Goal: Task Accomplishment & Management: Manage account settings

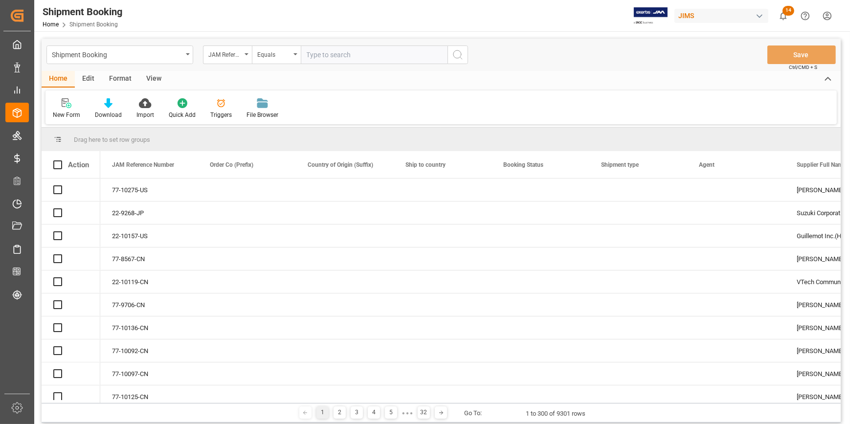
click at [313, 49] on input "text" at bounding box center [374, 54] width 147 height 19
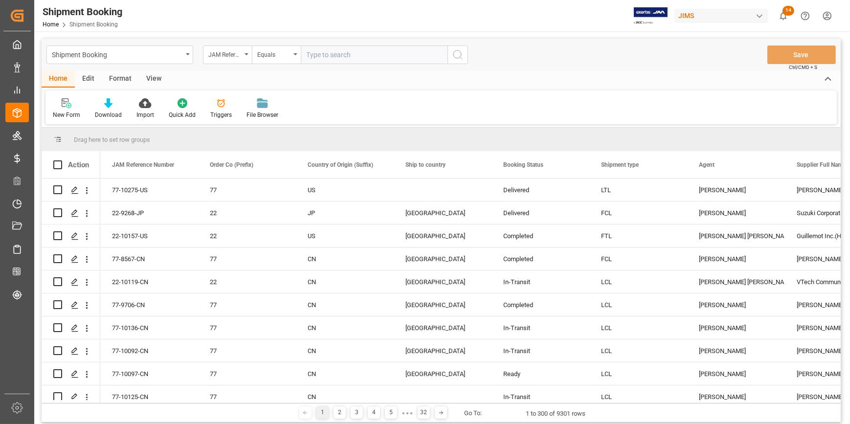
type input "22-9045-CN"
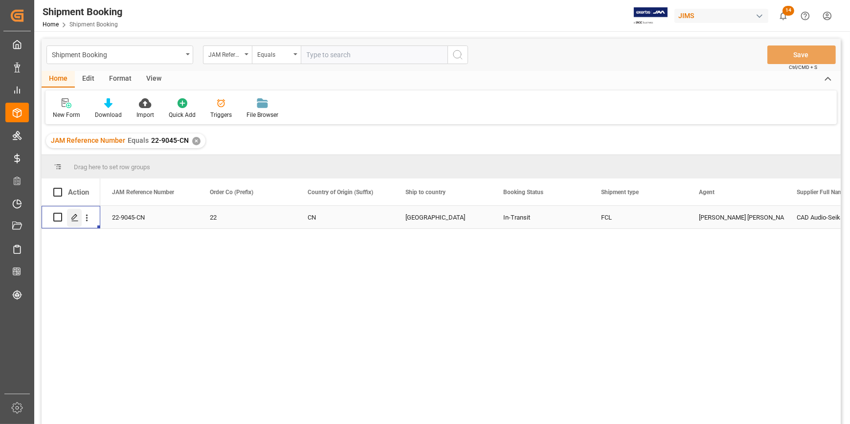
click at [77, 215] on polygon "Press SPACE to select this row." at bounding box center [74, 216] width 5 height 5
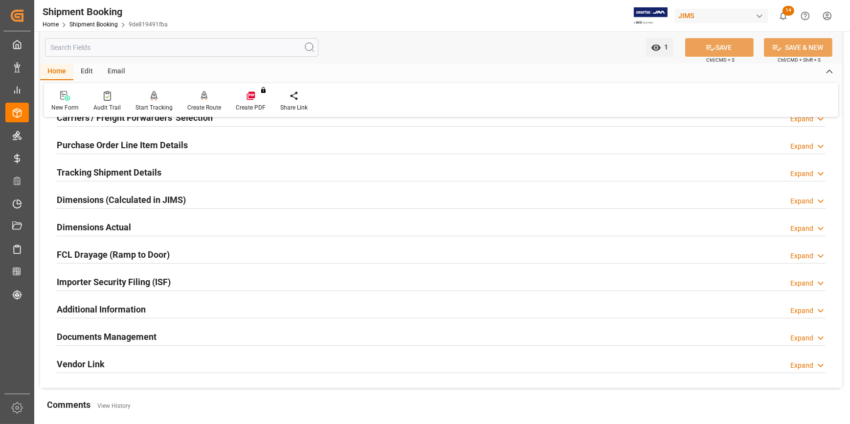
scroll to position [178, 0]
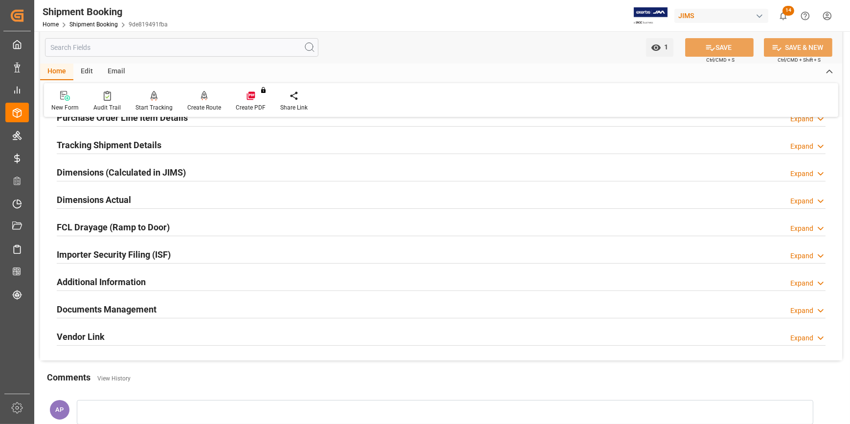
click at [233, 304] on div "Documents Management Expand" at bounding box center [441, 308] width 769 height 19
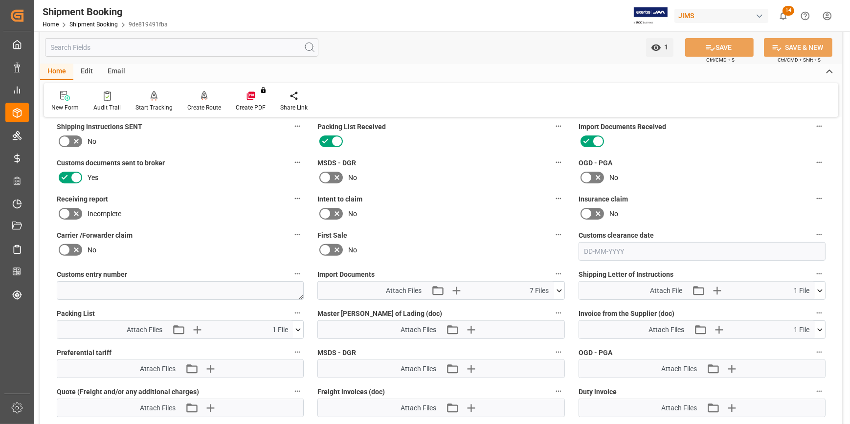
scroll to position [400, 0]
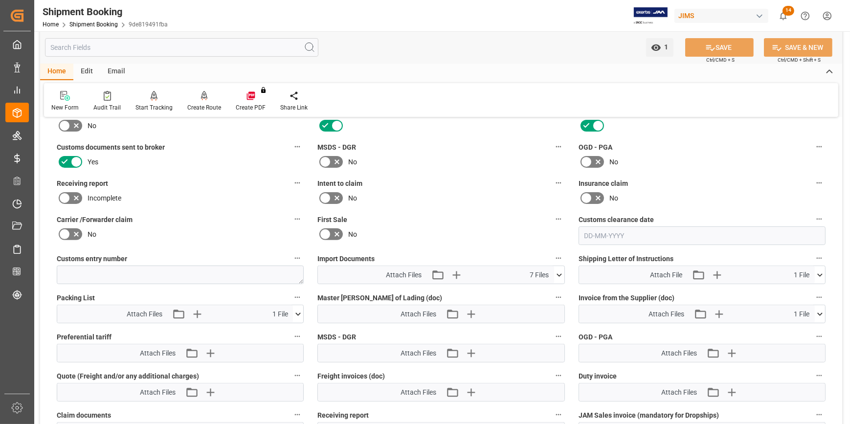
click at [297, 314] on icon at bounding box center [298, 314] width 10 height 10
click at [271, 330] on icon at bounding box center [272, 332] width 10 height 10
click at [276, 329] on icon at bounding box center [272, 333] width 8 height 8
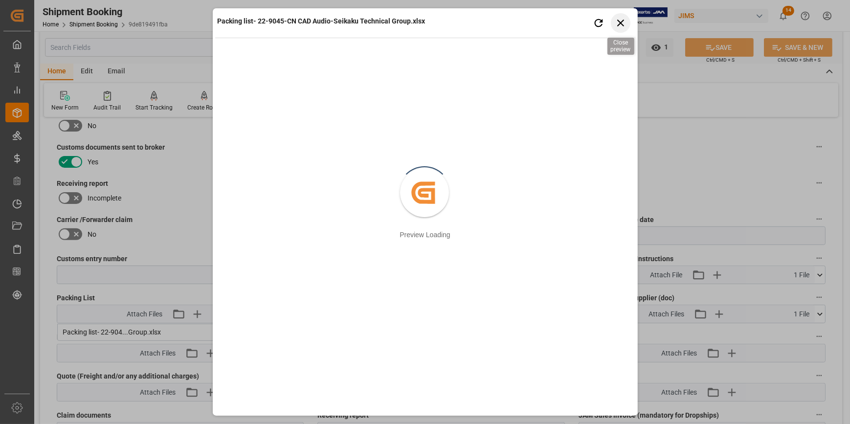
click at [622, 20] on icon "button" at bounding box center [620, 23] width 12 height 12
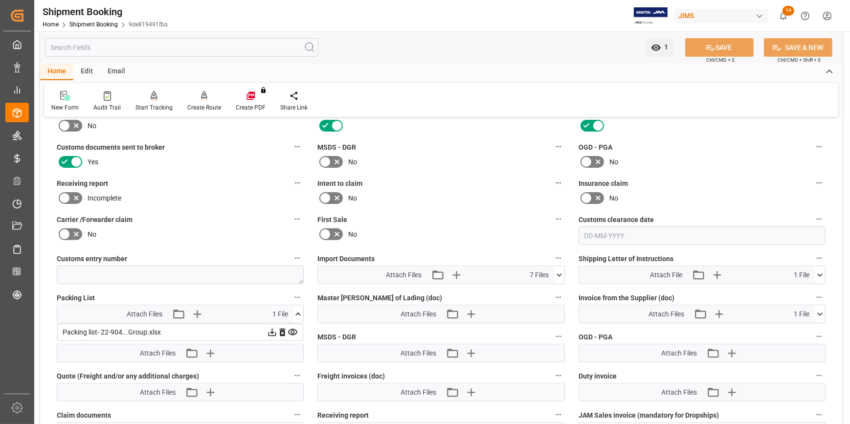
click at [823, 309] on icon at bounding box center [820, 314] width 10 height 10
click at [277, 329] on icon at bounding box center [272, 332] width 10 height 10
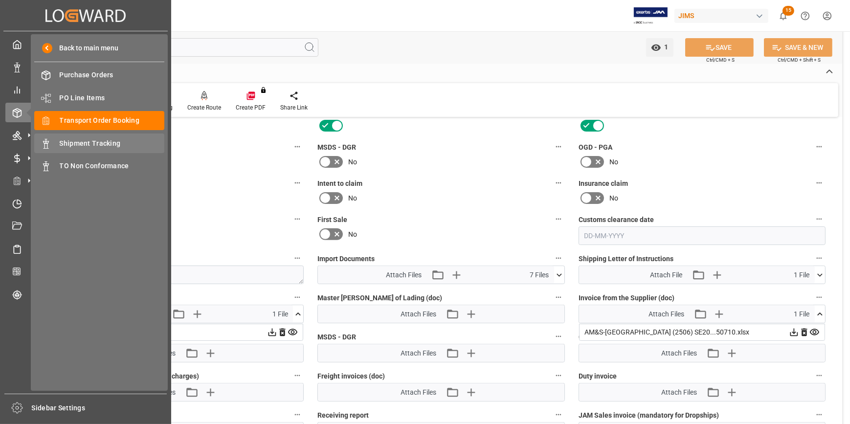
click at [83, 140] on span "Shipment Tracking" at bounding box center [112, 143] width 105 height 10
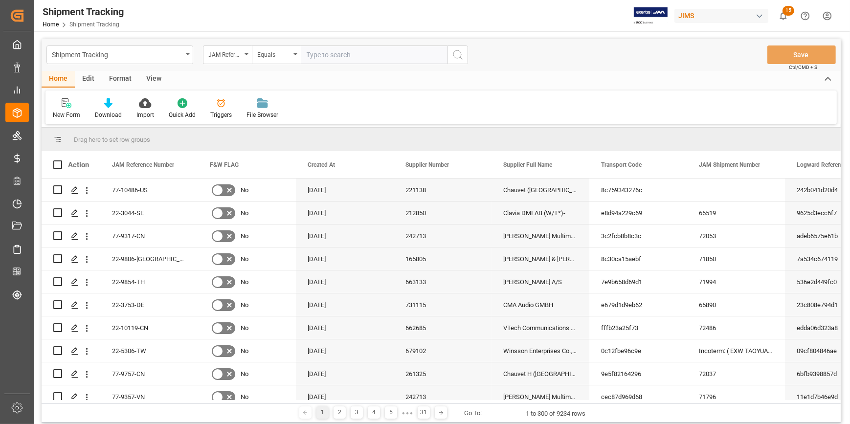
click at [322, 58] on input "text" at bounding box center [374, 54] width 147 height 19
type input "22-9734-CN"
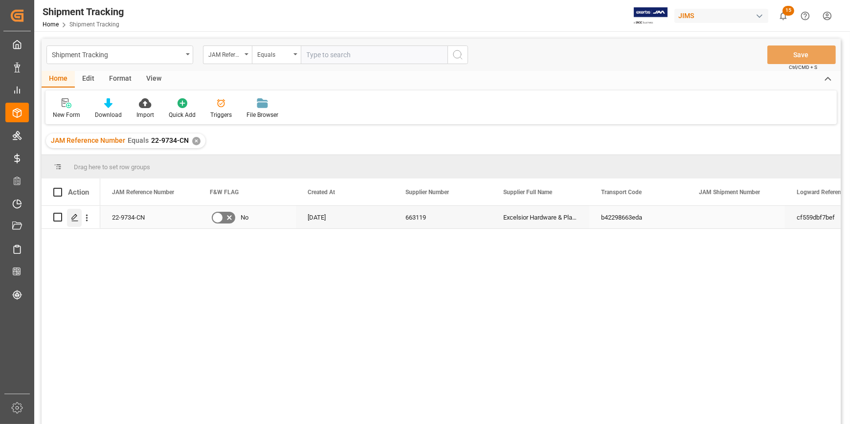
click at [71, 217] on icon "Press SPACE to select this row." at bounding box center [75, 218] width 8 height 8
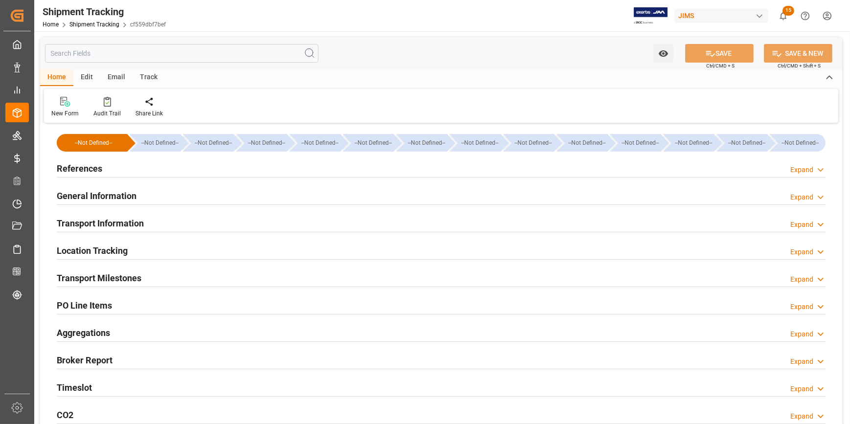
type input "25-06-2025 00:00"
type input "28-06-2025 00:00"
type input "27-06-2025 00:00"
type input "07-07-2025 00:00"
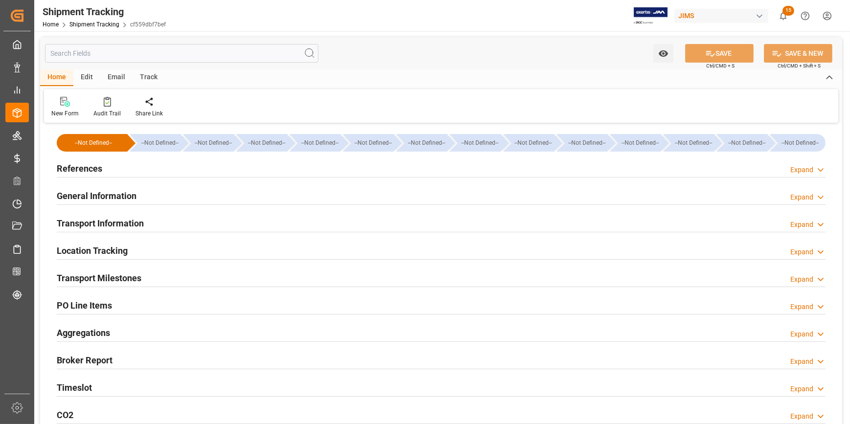
type input "23-07-2025"
type input "11-08-2025 00:00"
click at [178, 171] on div "References Expand" at bounding box center [441, 167] width 769 height 19
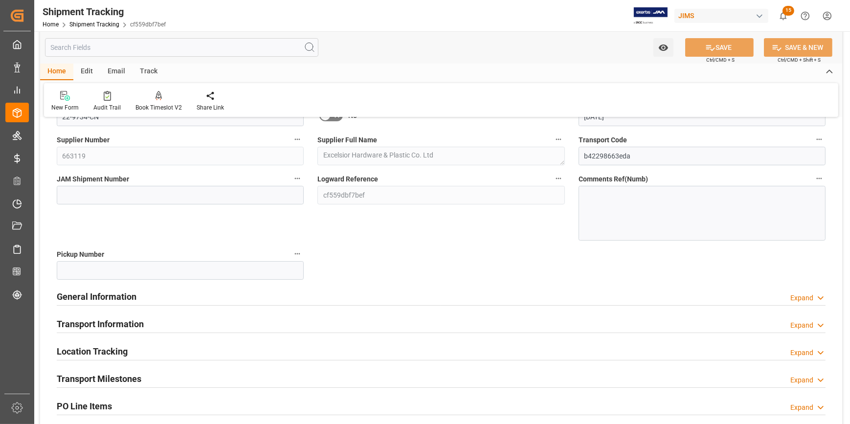
scroll to position [89, 0]
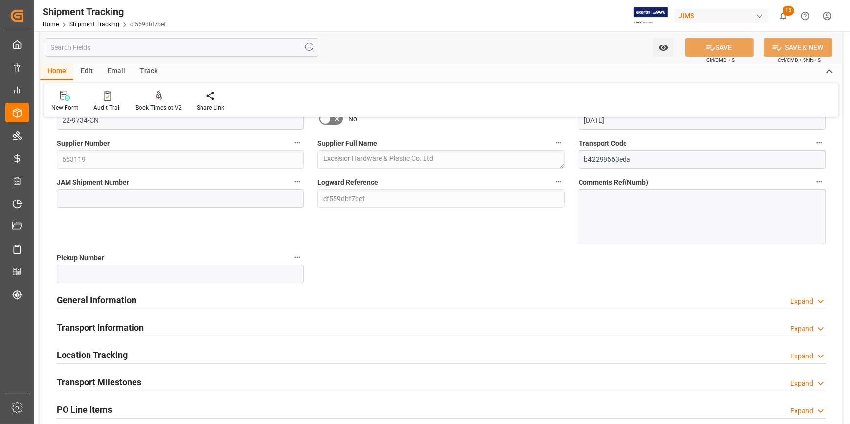
click at [251, 301] on div "General Information Expand" at bounding box center [441, 299] width 769 height 19
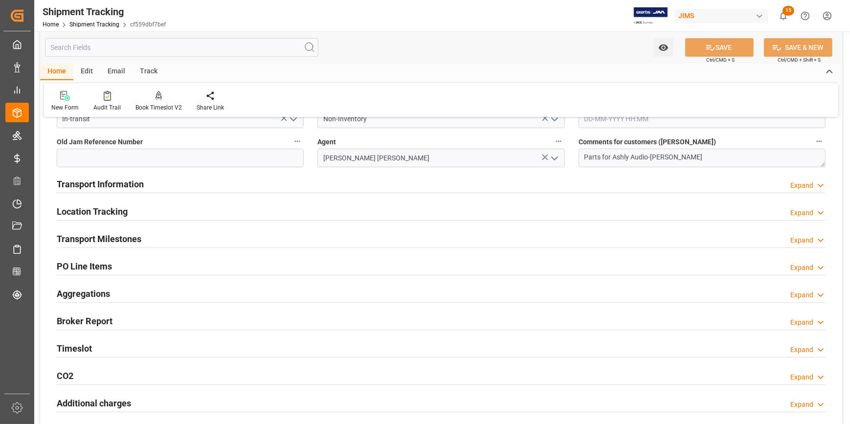
scroll to position [267, 0]
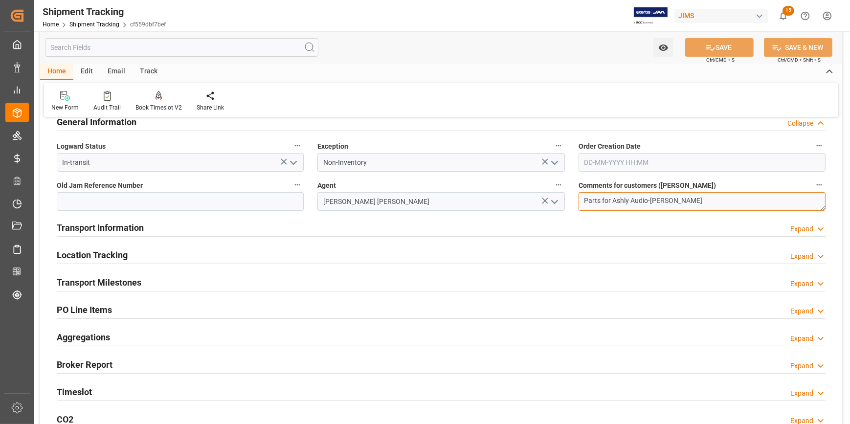
click at [674, 200] on textarea "Parts for Ashly Audio-Gary Buyer" at bounding box center [701, 201] width 247 height 19
type textarea "Parts for Ashly Audio-Gary Byer"
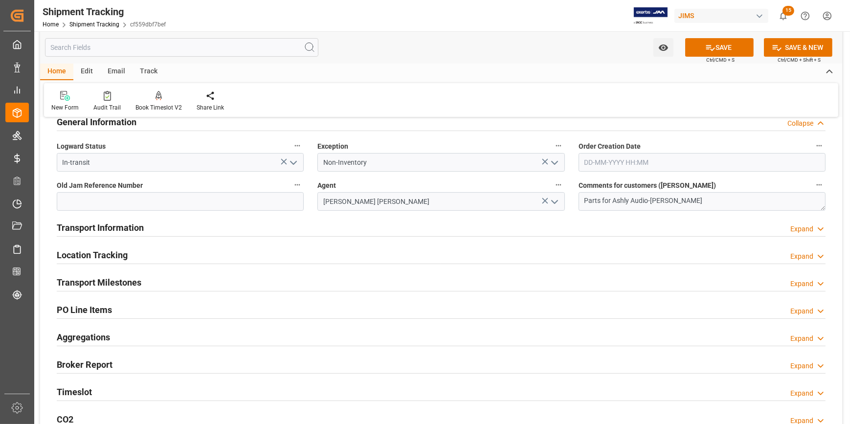
click at [579, 226] on div "Transport Information Expand" at bounding box center [441, 227] width 769 height 19
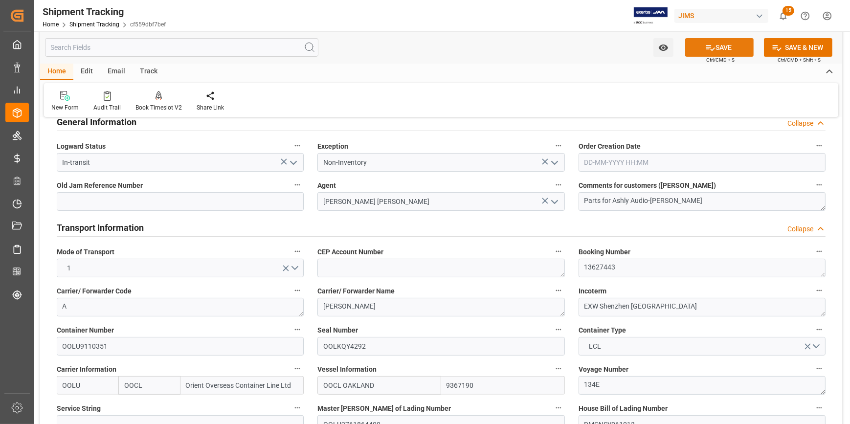
click at [726, 44] on button "SAVE" at bounding box center [719, 47] width 68 height 19
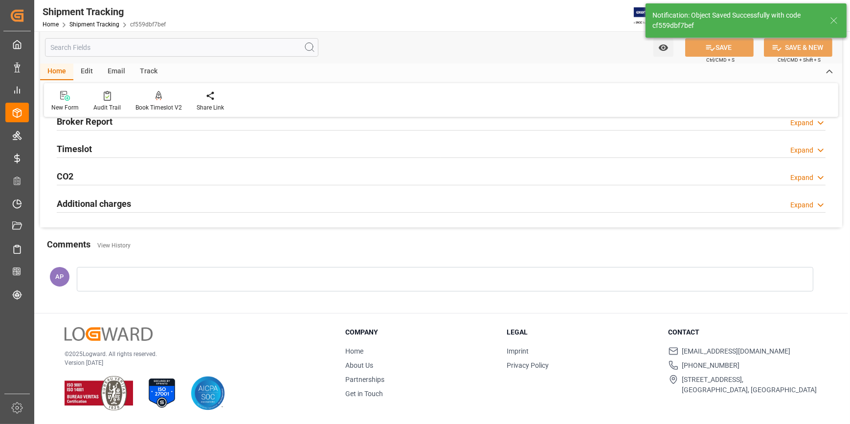
scroll to position [133, 0]
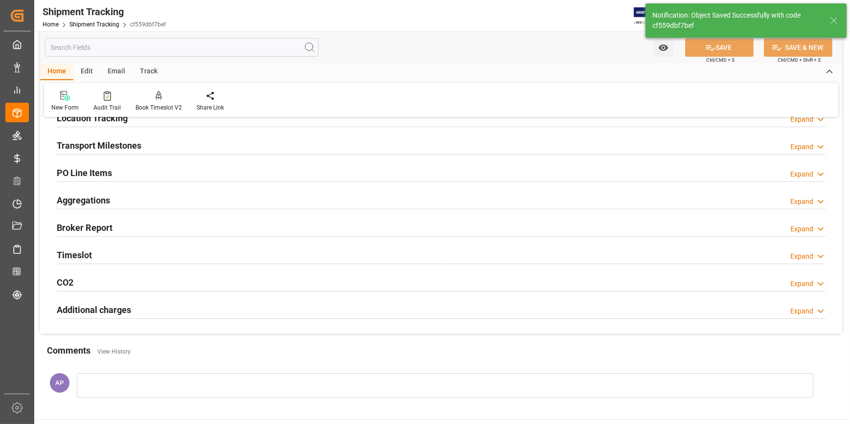
click at [155, 150] on div "Transport Milestones Expand" at bounding box center [441, 144] width 769 height 19
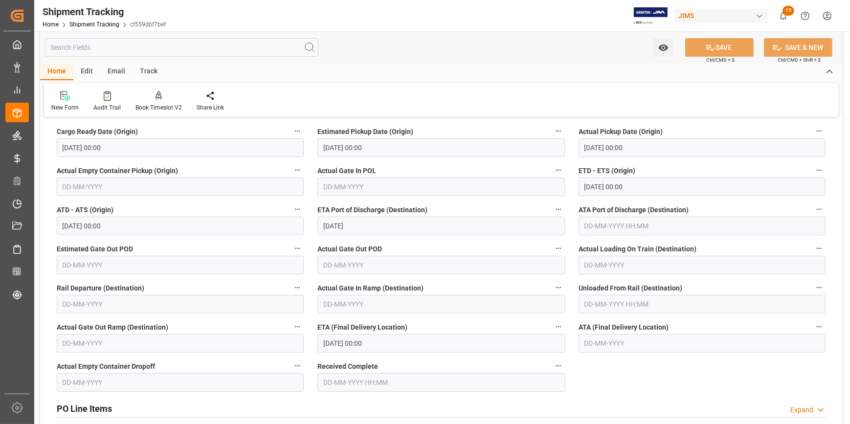
scroll to position [222, 0]
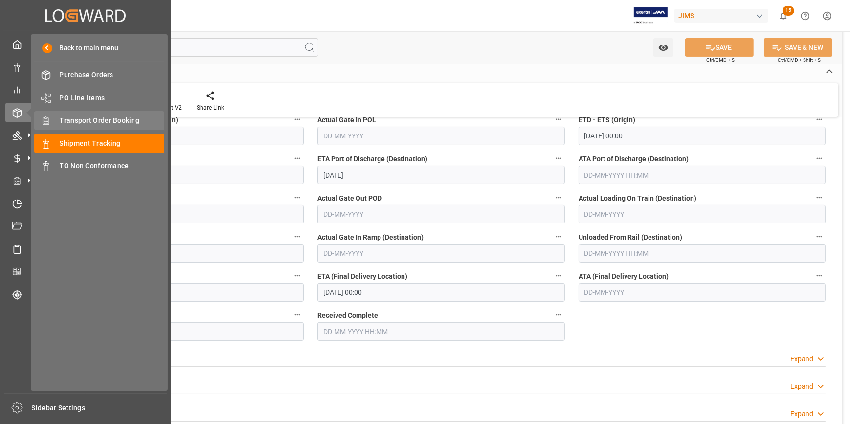
click at [99, 121] on span "Transport Order Booking" at bounding box center [112, 120] width 105 height 10
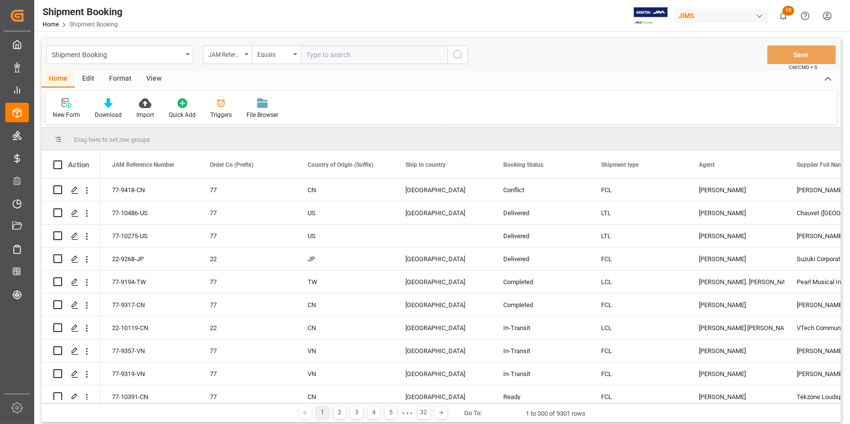
click at [331, 52] on input "text" at bounding box center [374, 54] width 147 height 19
type input "22-10157-US"
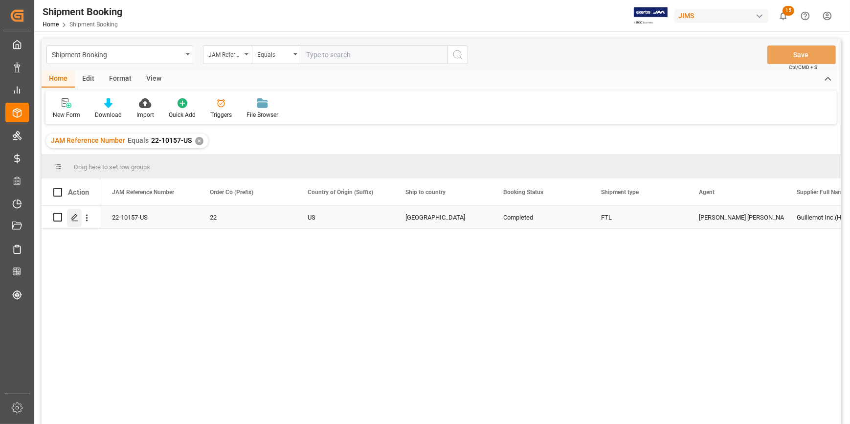
click at [73, 220] on icon "Press SPACE to select this row." at bounding box center [75, 218] width 8 height 8
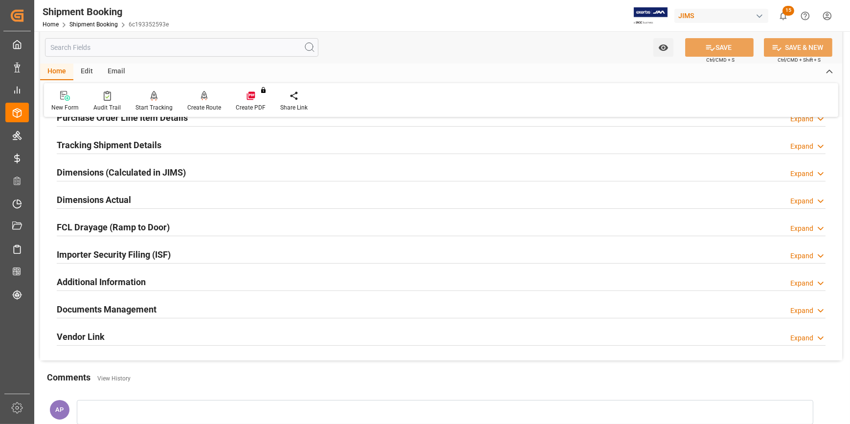
click at [194, 308] on div "Documents Management Expand" at bounding box center [441, 308] width 769 height 19
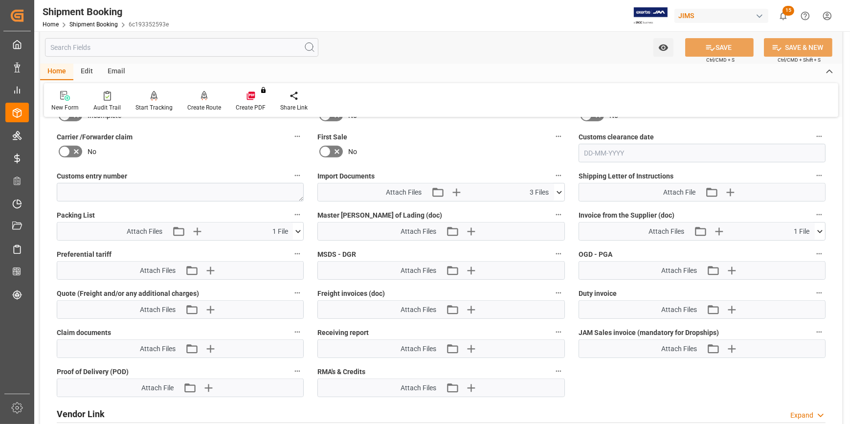
scroll to position [533, 0]
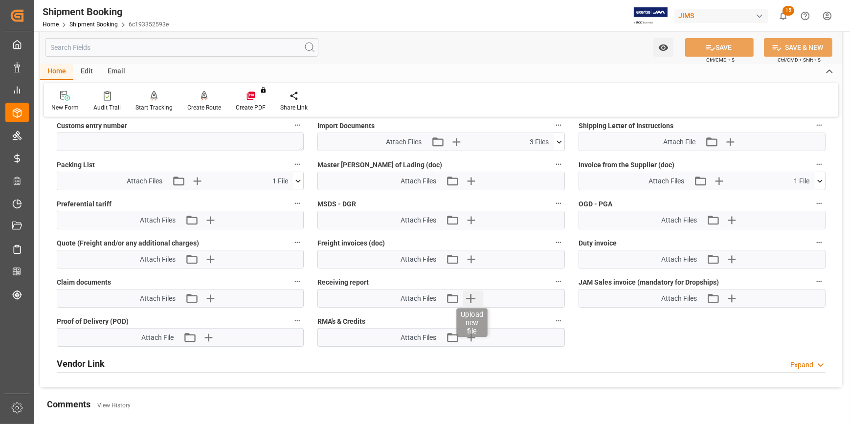
click at [469, 292] on icon "button" at bounding box center [471, 298] width 16 height 16
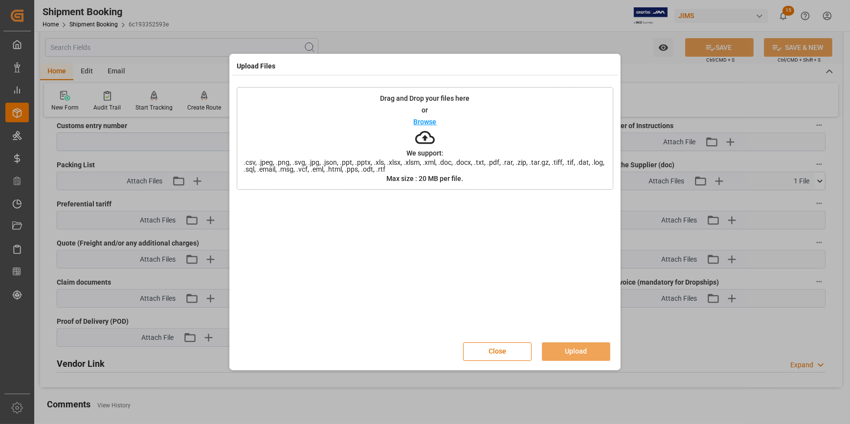
click at [425, 120] on p "Browse" at bounding box center [425, 121] width 23 height 7
click at [585, 357] on button "Upload" at bounding box center [576, 351] width 68 height 19
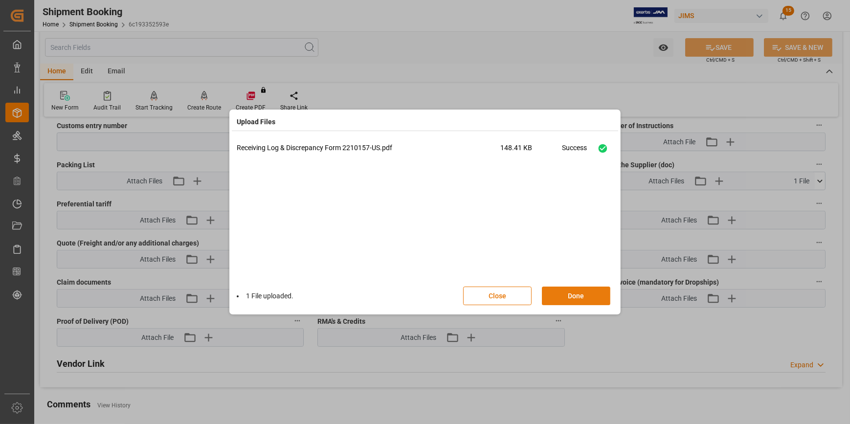
click at [581, 299] on button "Done" at bounding box center [576, 296] width 68 height 19
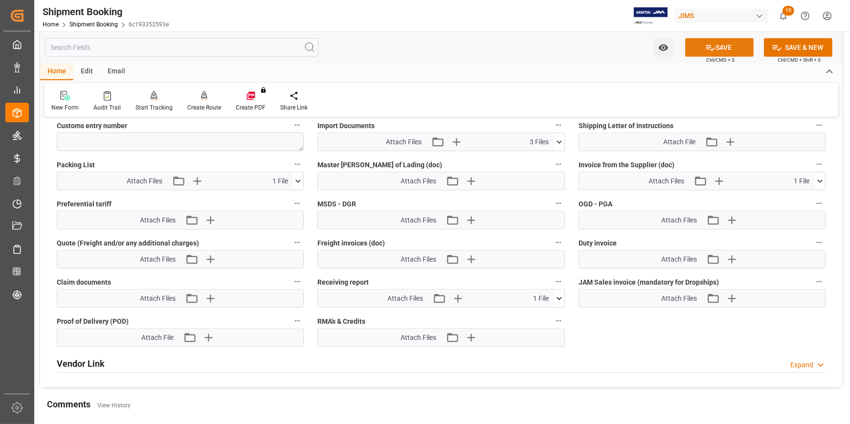
click at [730, 44] on button "SAVE" at bounding box center [719, 47] width 68 height 19
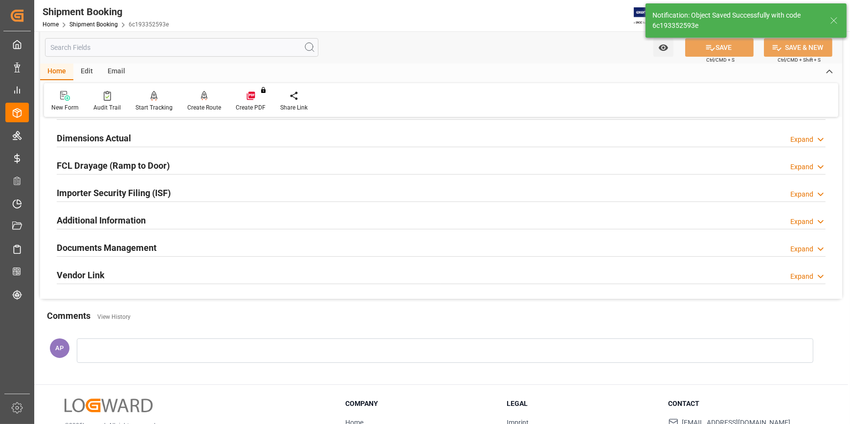
scroll to position [241, 0]
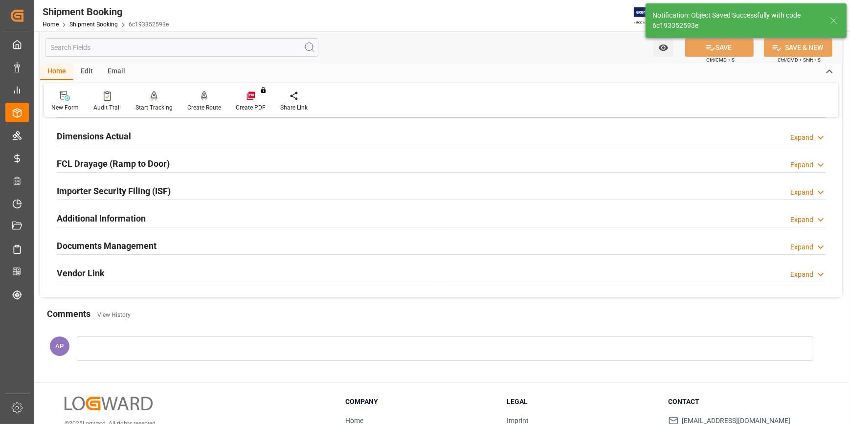
click at [204, 244] on div "Documents Management Expand" at bounding box center [441, 245] width 769 height 19
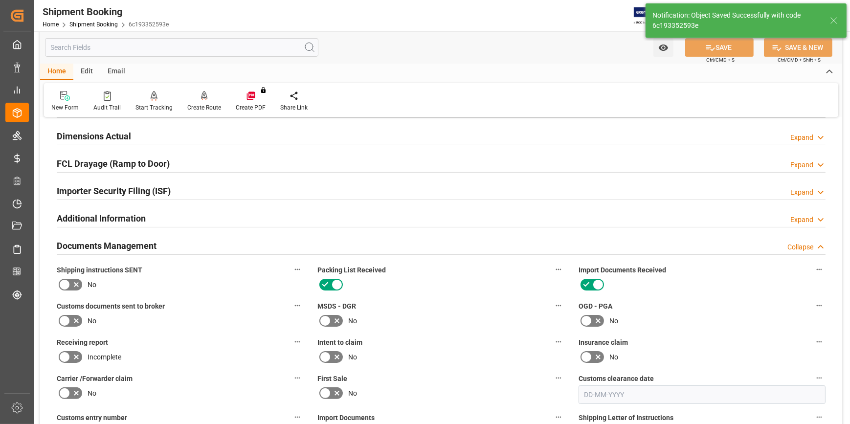
scroll to position [286, 0]
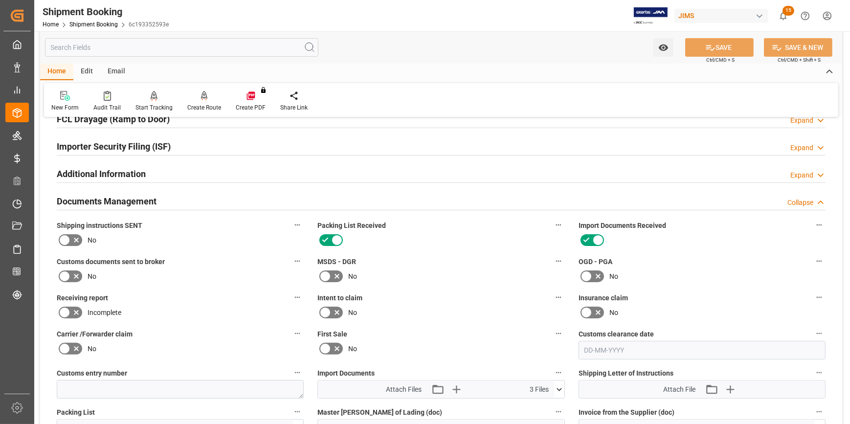
click at [74, 310] on icon at bounding box center [76, 313] width 12 height 12
click at [0, 0] on input "checkbox" at bounding box center [0, 0] width 0 height 0
click at [712, 51] on icon at bounding box center [710, 48] width 10 height 10
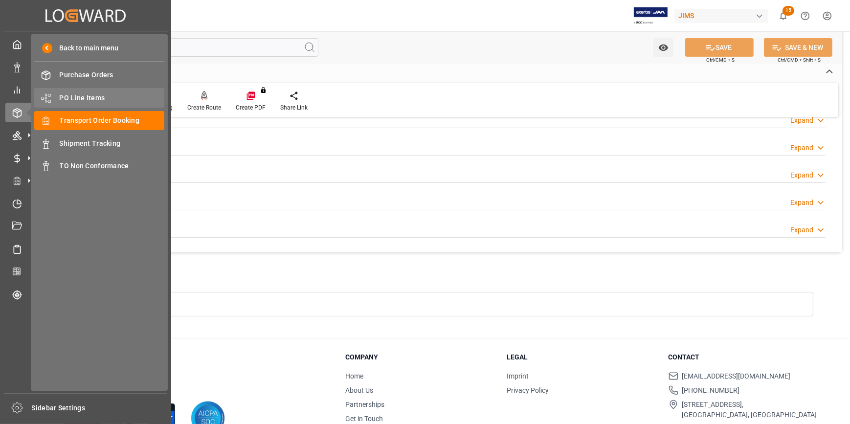
click at [89, 105] on div "PO Line Items PO Line Items" at bounding box center [99, 97] width 130 height 19
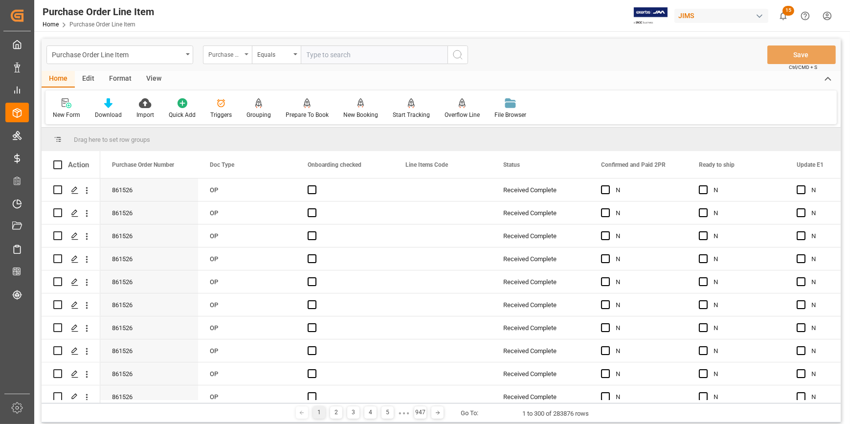
click at [238, 53] on div "Purchase Order Number" at bounding box center [224, 53] width 33 height 11
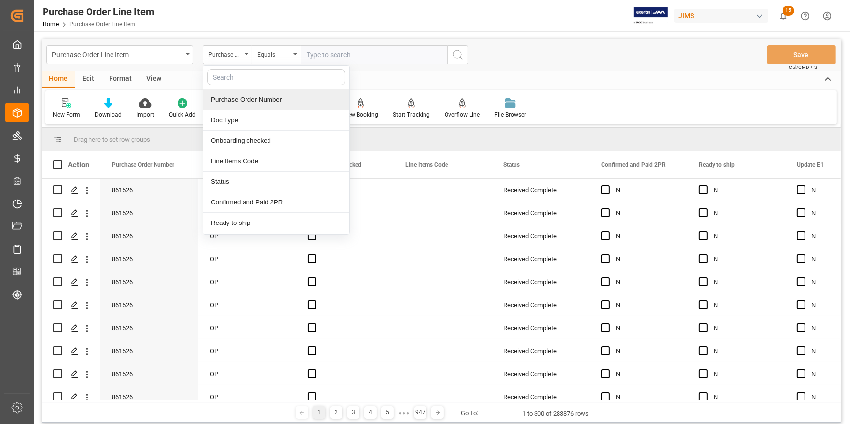
click at [241, 78] on input "text" at bounding box center [276, 77] width 138 height 16
type input "ref"
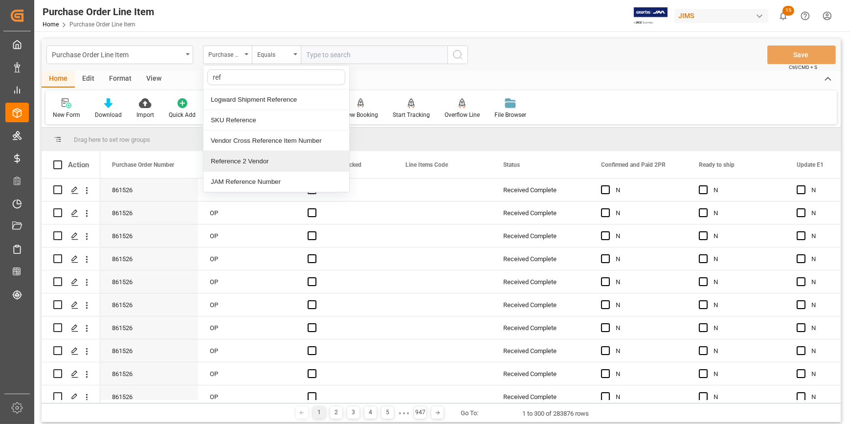
click at [254, 160] on div "Reference 2 Vendor" at bounding box center [276, 161] width 146 height 21
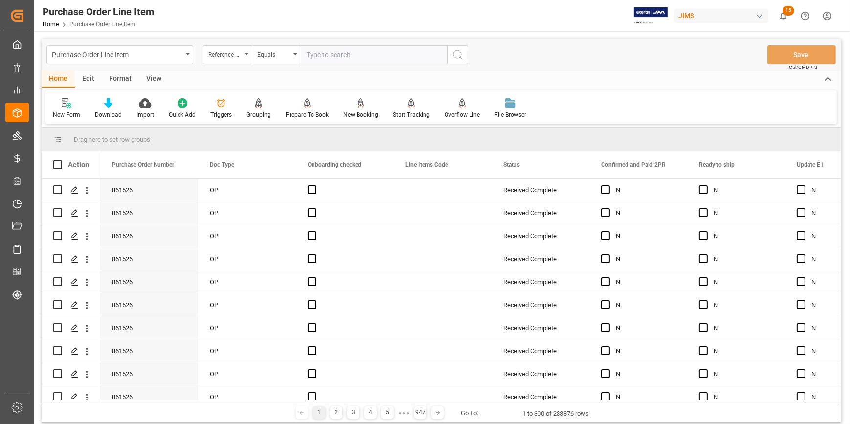
click at [318, 55] on input "text" at bounding box center [374, 54] width 147 height 19
paste input "22-9599-CN"
type input "22-9599-CN"
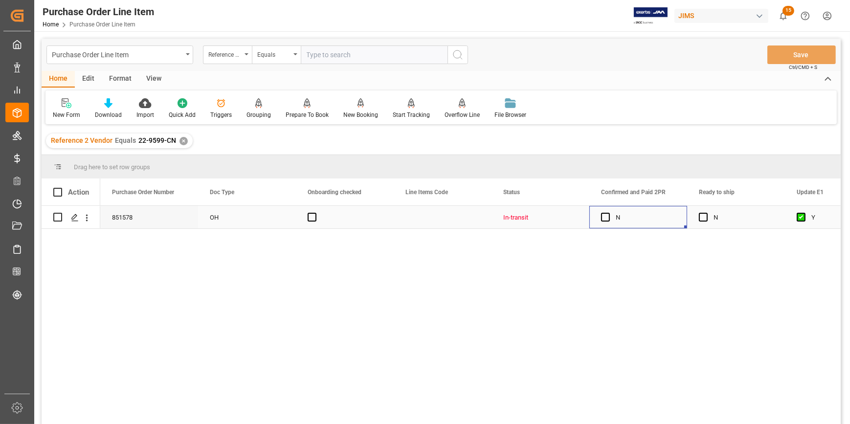
click at [611, 220] on div "Press SPACE to select this row." at bounding box center [608, 217] width 15 height 22
click at [606, 219] on span "Press SPACE to select this row." at bounding box center [605, 217] width 9 height 9
click at [608, 213] on input "Press SPACE to select this row." at bounding box center [608, 213] width 0 height 0
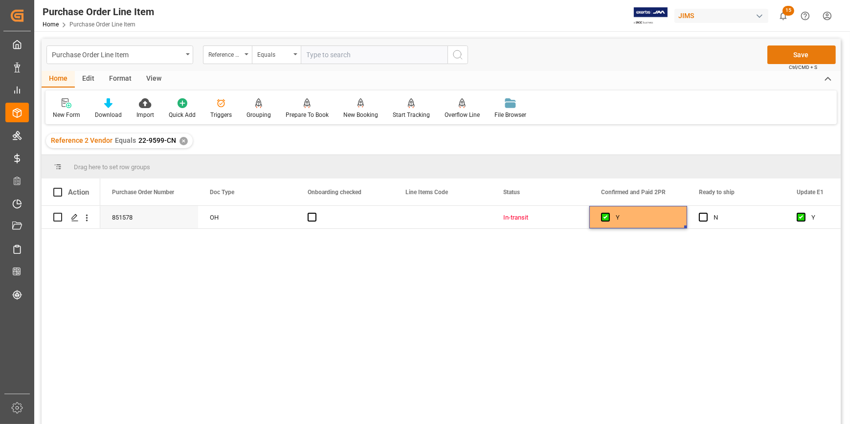
click at [794, 55] on button "Save" at bounding box center [801, 54] width 68 height 19
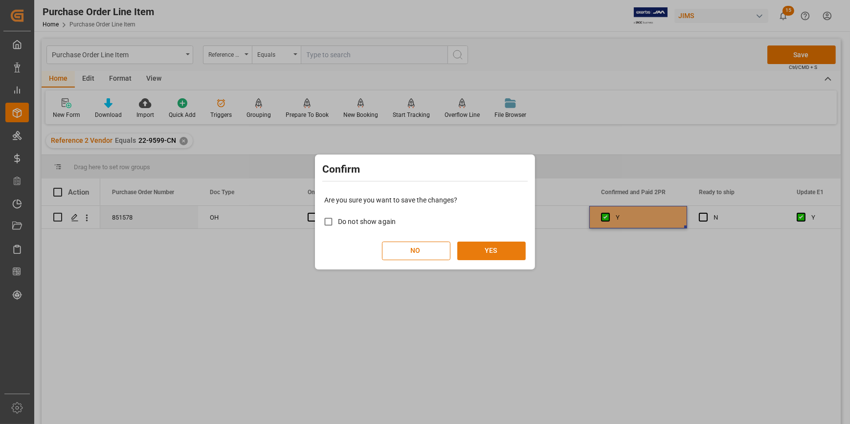
click at [513, 244] on button "YES" at bounding box center [491, 251] width 68 height 19
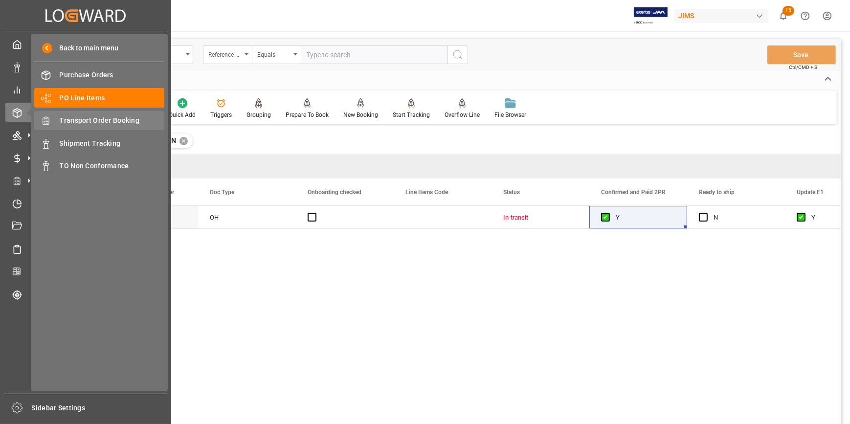
click at [93, 120] on span "Transport Order Booking" at bounding box center [112, 120] width 105 height 10
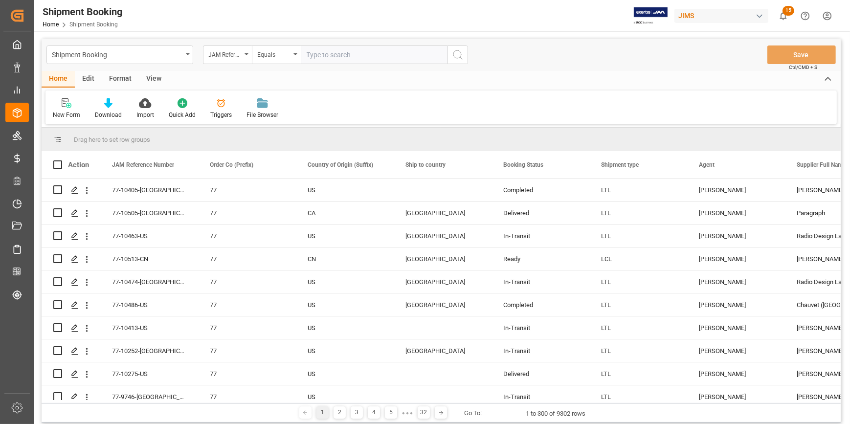
click at [324, 57] on input "text" at bounding box center [374, 54] width 147 height 19
paste input "22-9599-CN"
type input "22-9599-CN"
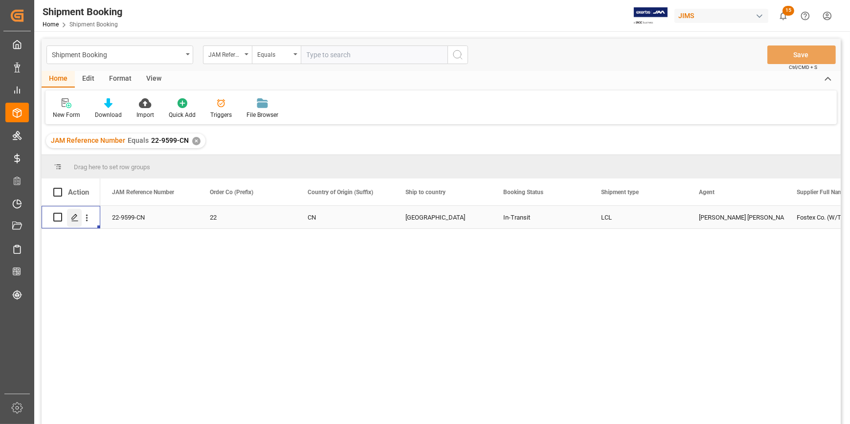
click at [78, 221] on icon "Press SPACE to select this row." at bounding box center [75, 218] width 8 height 8
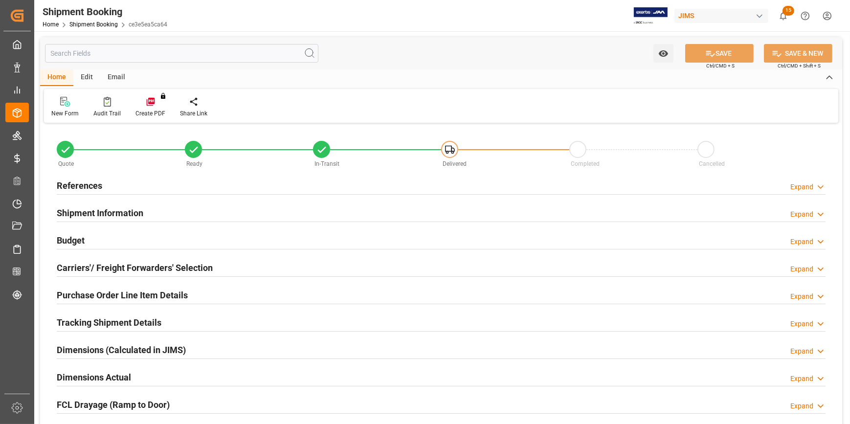
type input "40"
type input "4017.7994"
type input "370.3392"
type input "1200"
type input "10581.12"
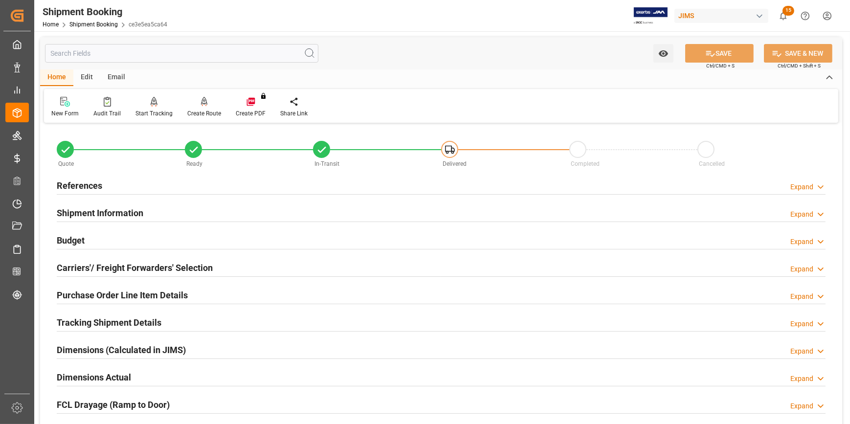
click at [211, 213] on div "Shipment Information Expand" at bounding box center [441, 212] width 769 height 19
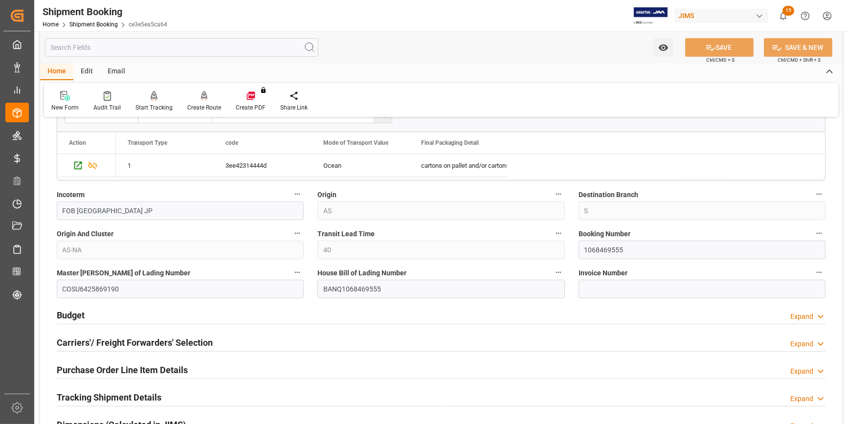
scroll to position [356, 0]
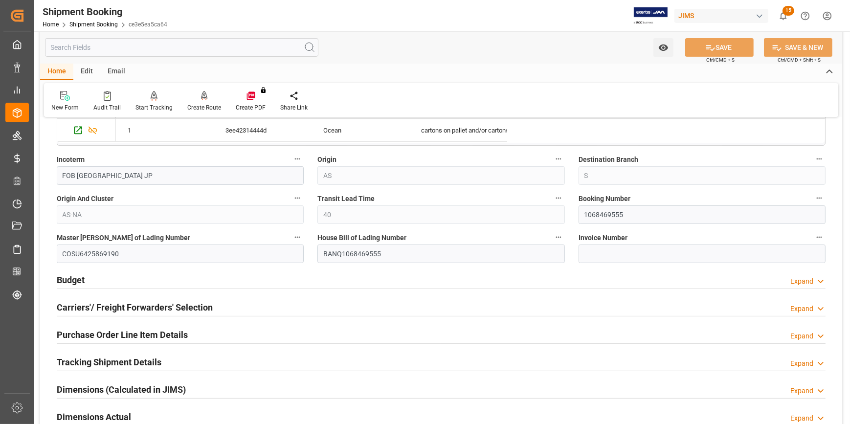
click at [233, 276] on div "Budget Expand" at bounding box center [441, 279] width 769 height 19
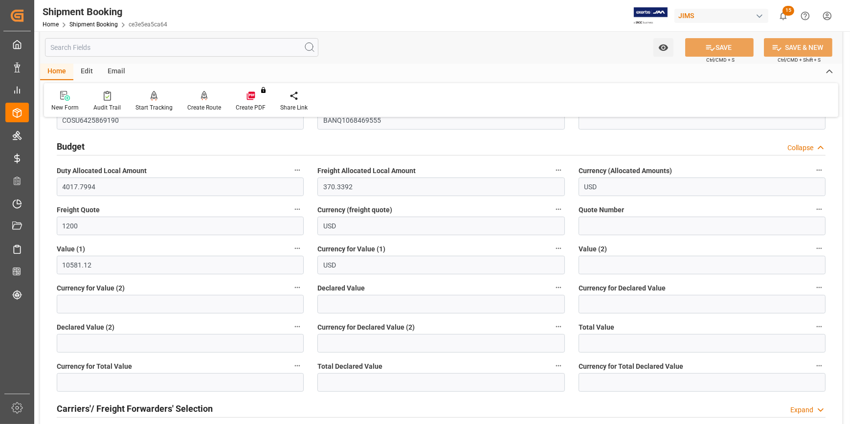
scroll to position [622, 0]
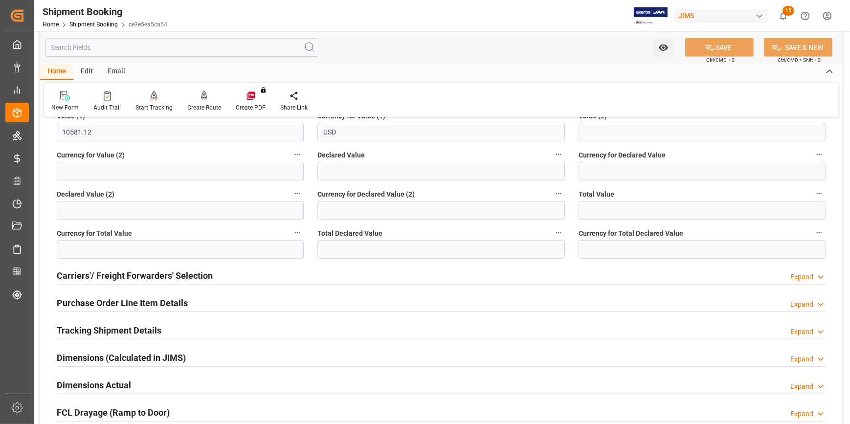
click at [257, 274] on div "Carriers'/ Freight Forwarders' Selection Expand" at bounding box center [441, 275] width 769 height 19
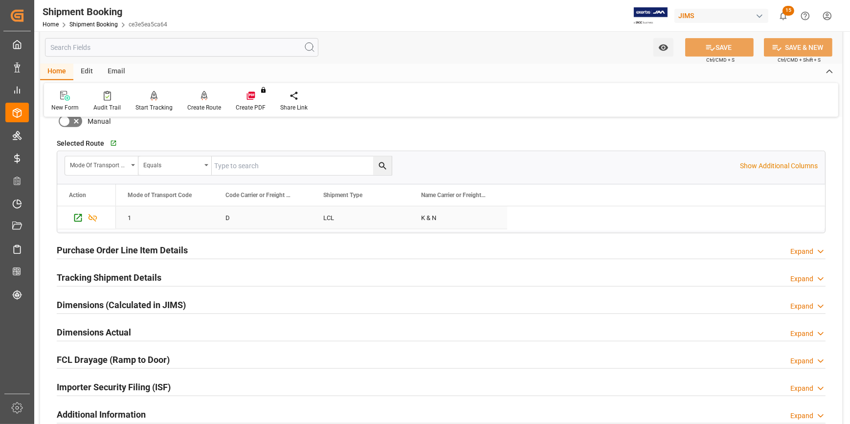
scroll to position [934, 0]
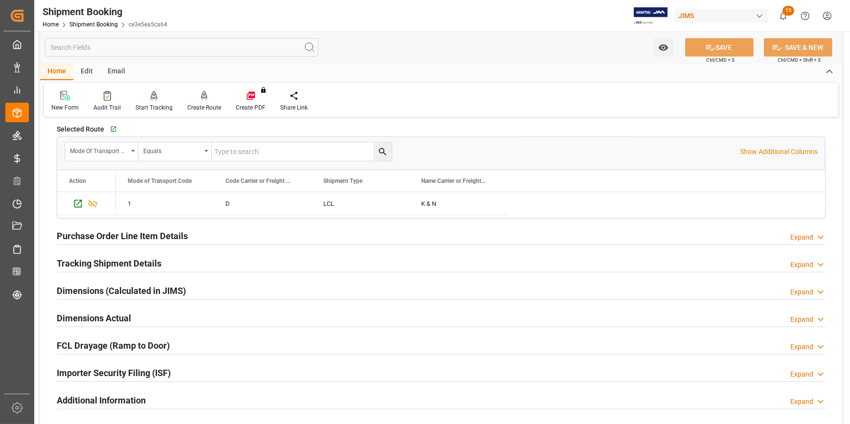
click at [223, 259] on div "Tracking Shipment Details Expand" at bounding box center [441, 262] width 769 height 19
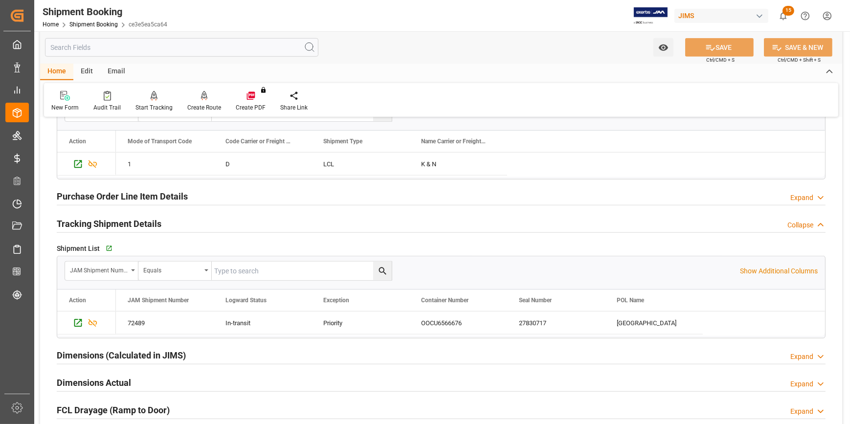
scroll to position [1022, 0]
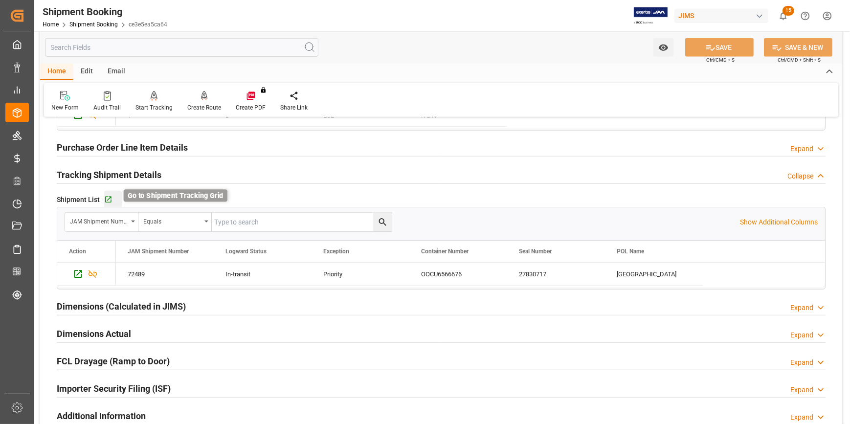
click at [107, 200] on icon "button" at bounding box center [108, 200] width 6 height 6
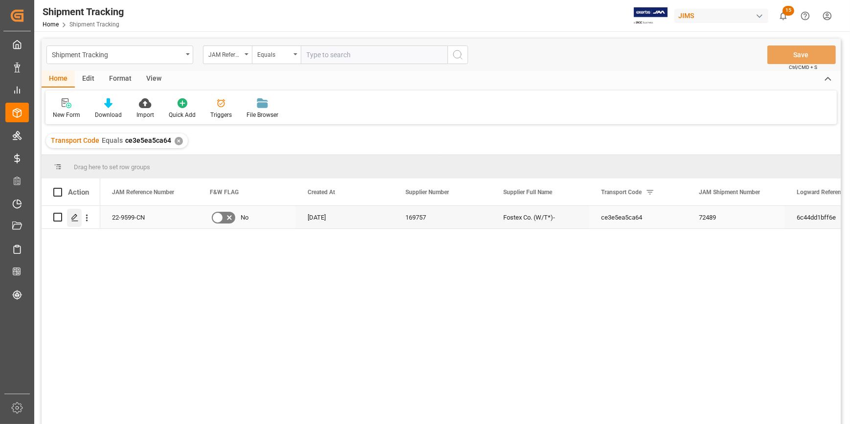
click at [75, 219] on icon "Press SPACE to select this row." at bounding box center [75, 218] width 8 height 8
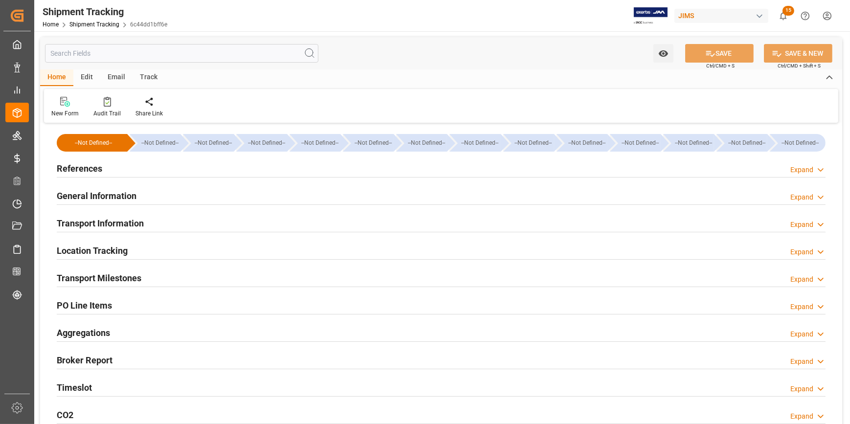
type input "[DATE]"
click at [185, 174] on div "References Expand" at bounding box center [441, 167] width 769 height 19
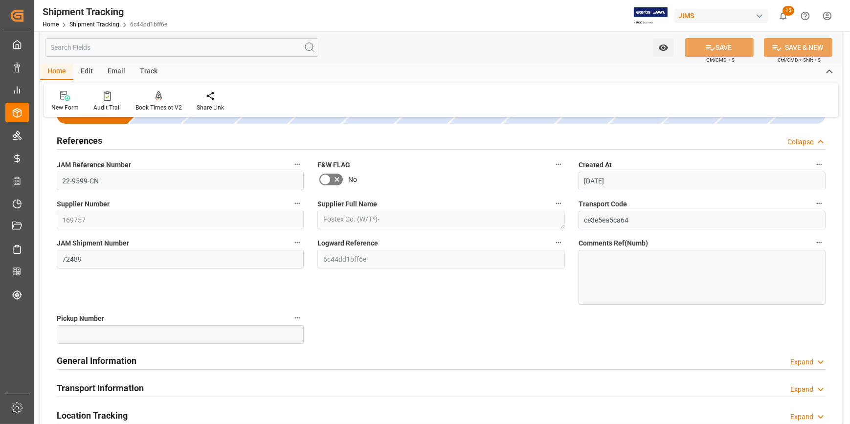
scroll to position [133, 0]
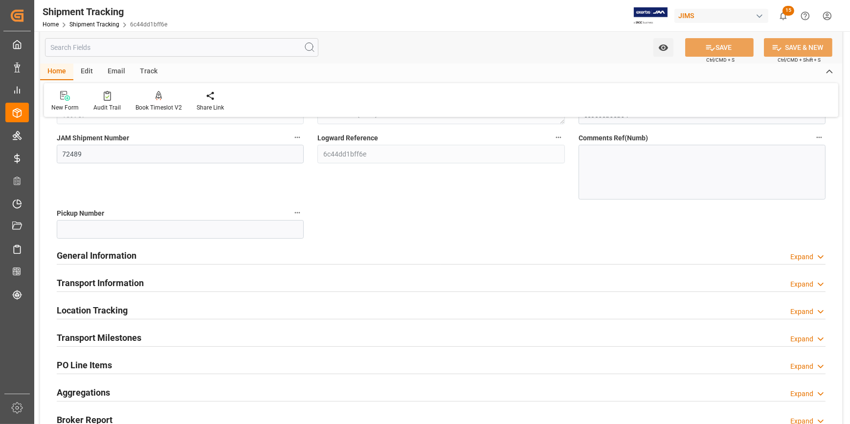
click at [208, 256] on div "General Information Expand" at bounding box center [441, 254] width 769 height 19
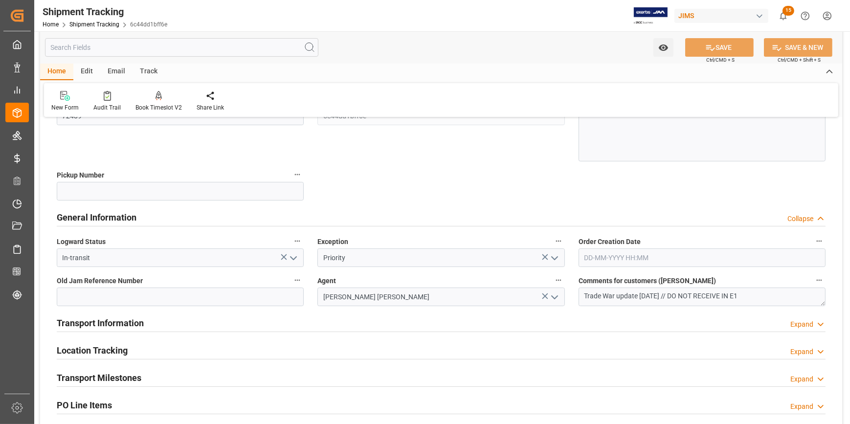
scroll to position [222, 0]
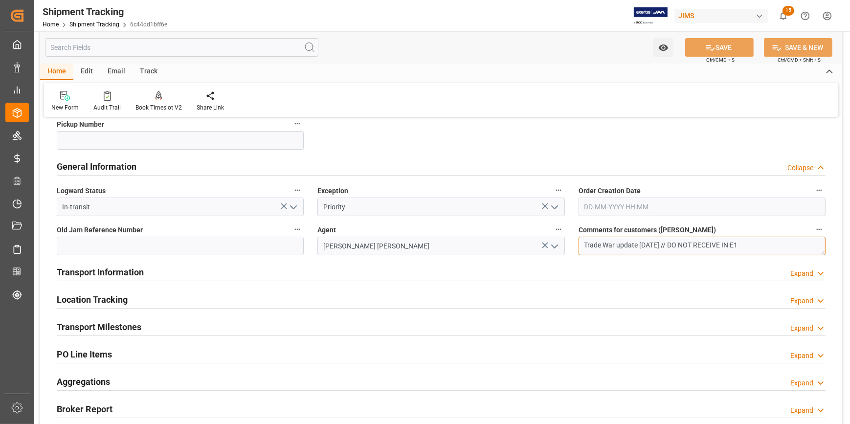
click at [684, 245] on textarea "Trade War update [DATE] // DO NOT RECEIVE IN E1" at bounding box center [701, 246] width 247 height 19
type textarea "Trade War update [DATE] // OK TO RECEIVE IN E1"
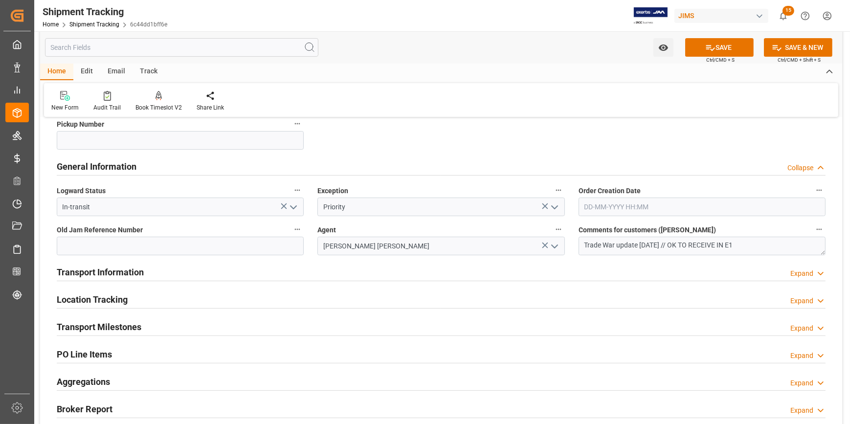
click at [377, 273] on div "Transport Information Expand" at bounding box center [441, 271] width 769 height 19
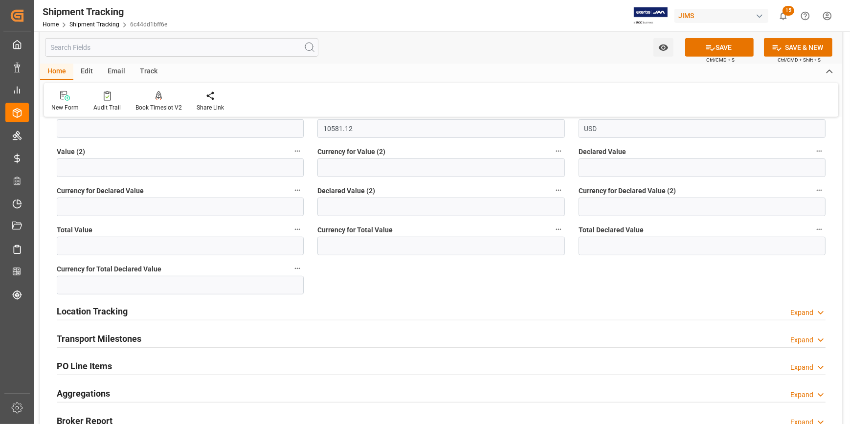
scroll to position [622, 0]
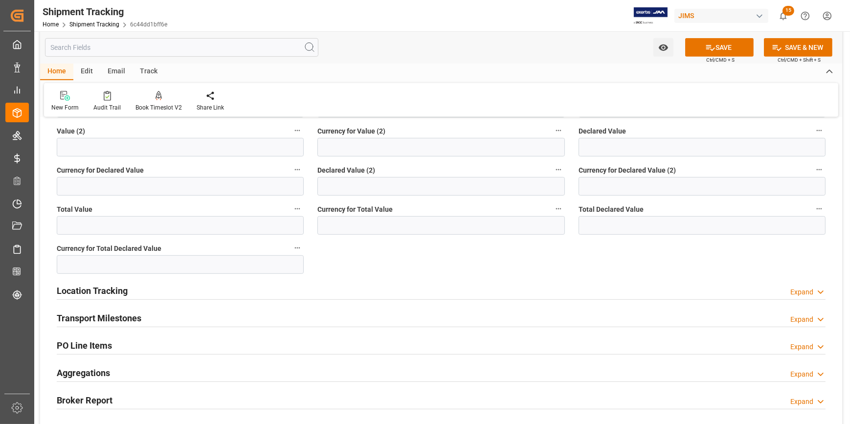
click at [296, 295] on div "Location Tracking Expand" at bounding box center [441, 290] width 769 height 19
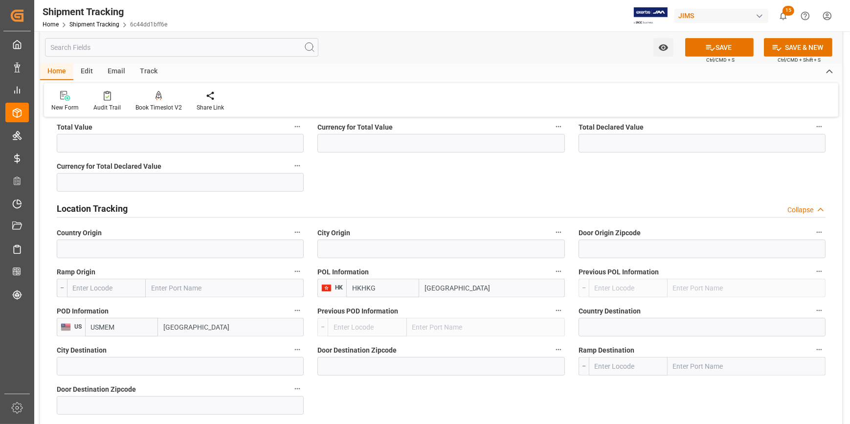
scroll to position [756, 0]
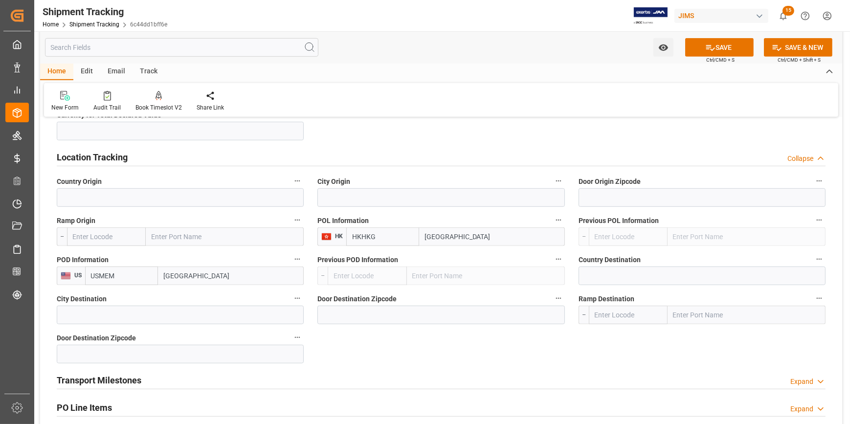
click at [273, 155] on div "Location Tracking Collapse" at bounding box center [441, 156] width 769 height 19
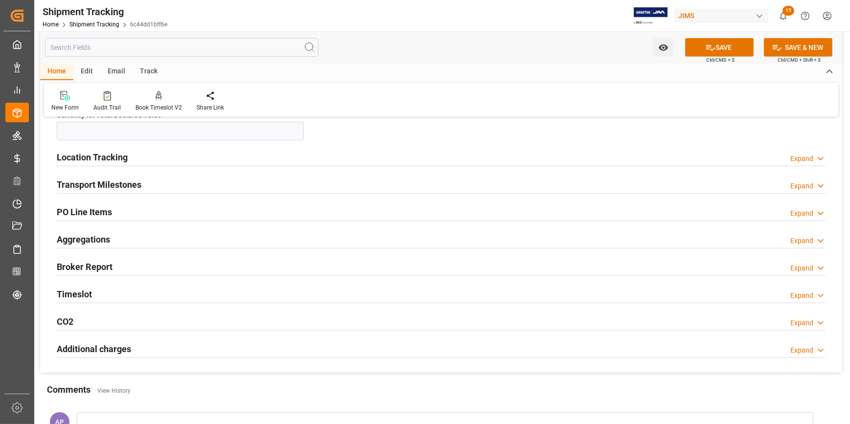
click at [268, 180] on div "Transport Milestones Expand" at bounding box center [441, 184] width 769 height 19
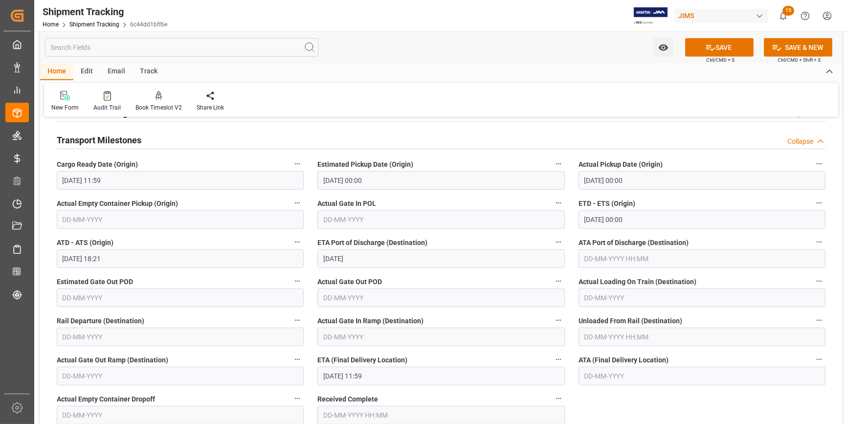
scroll to position [845, 0]
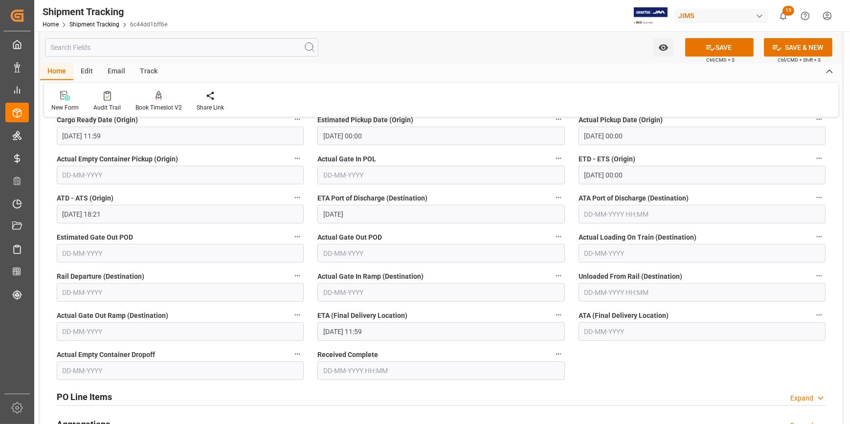
click at [355, 333] on input "[DATE] 11:59" at bounding box center [440, 331] width 247 height 19
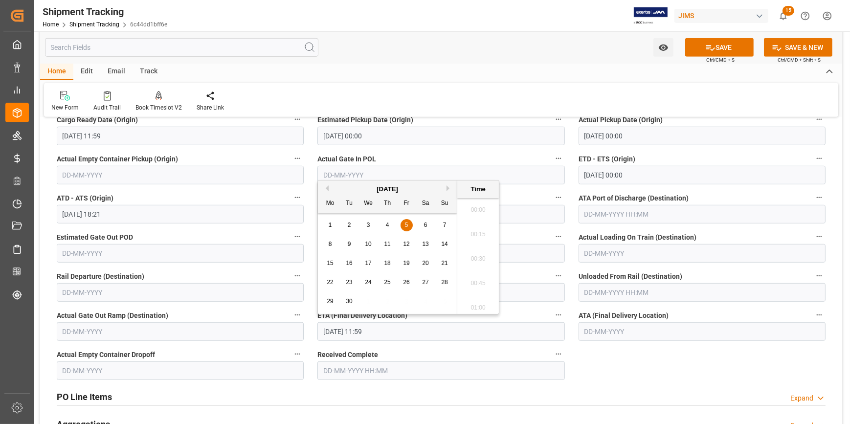
scroll to position [1103, 0]
click at [333, 282] on span "22" at bounding box center [330, 282] width 6 height 7
type input "[DATE] 11:59"
click at [725, 49] on button "SAVE" at bounding box center [719, 47] width 68 height 19
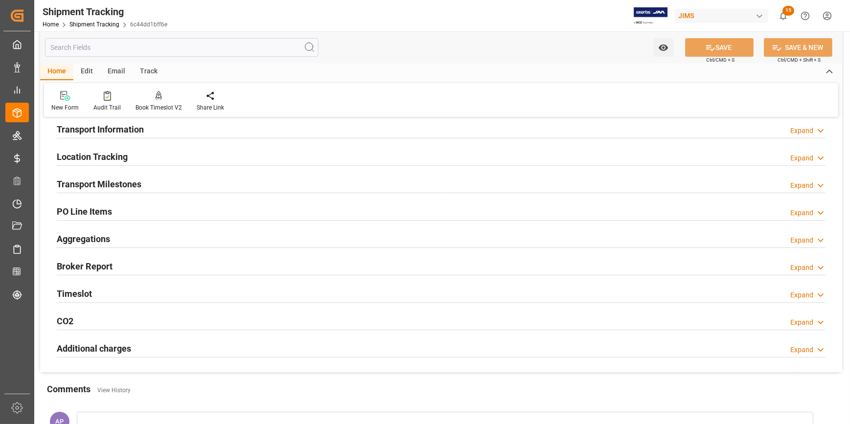
scroll to position [93, 0]
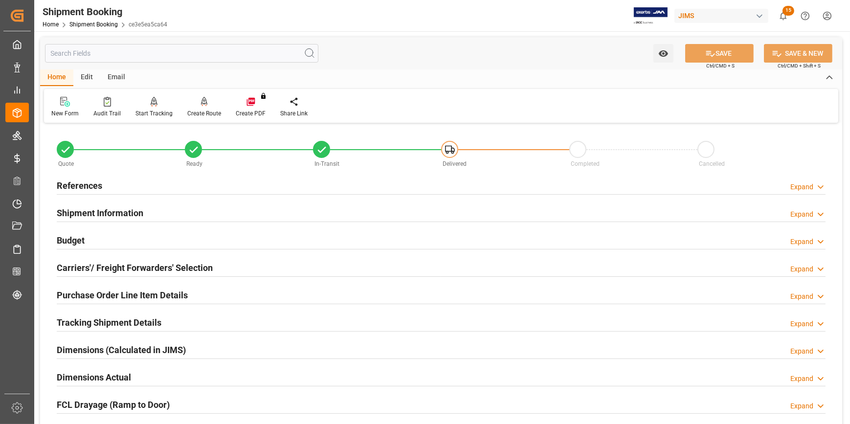
click at [196, 370] on div "Dimensions Actual Expand" at bounding box center [441, 376] width 769 height 19
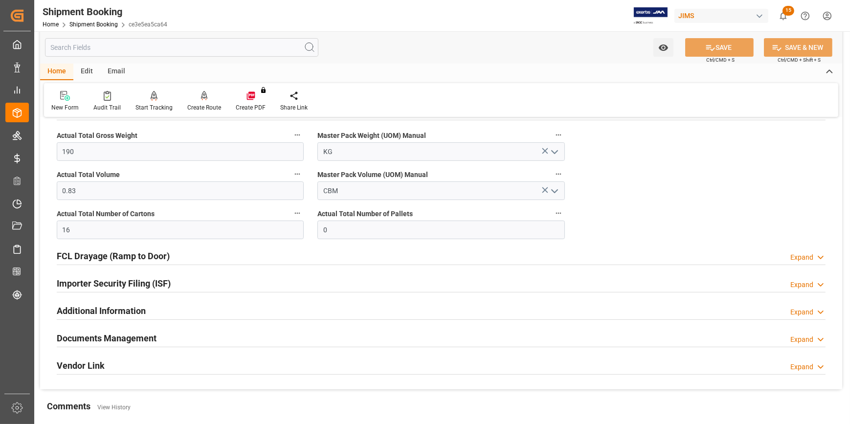
scroll to position [267, 0]
click at [191, 333] on div "Documents Management Expand" at bounding box center [441, 337] width 769 height 19
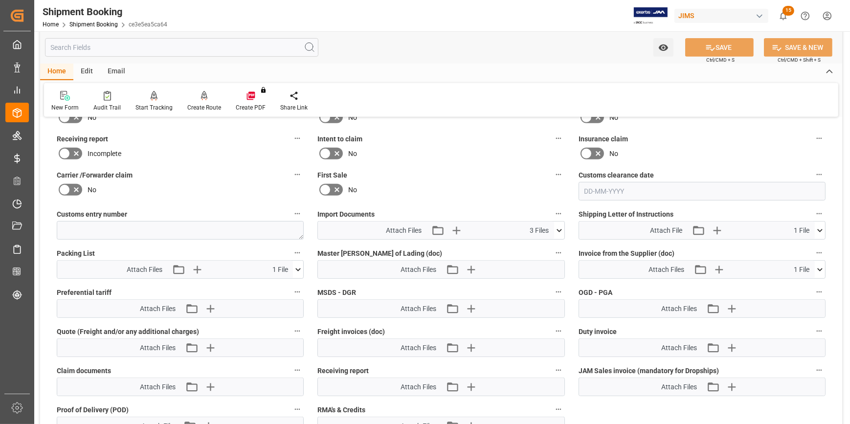
scroll to position [578, 0]
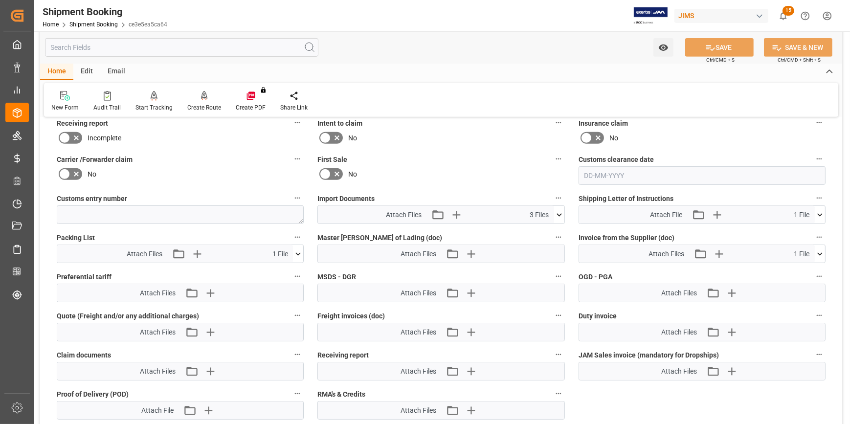
click at [561, 214] on icon at bounding box center [559, 215] width 10 height 10
click at [455, 212] on icon "button" at bounding box center [456, 215] width 16 height 16
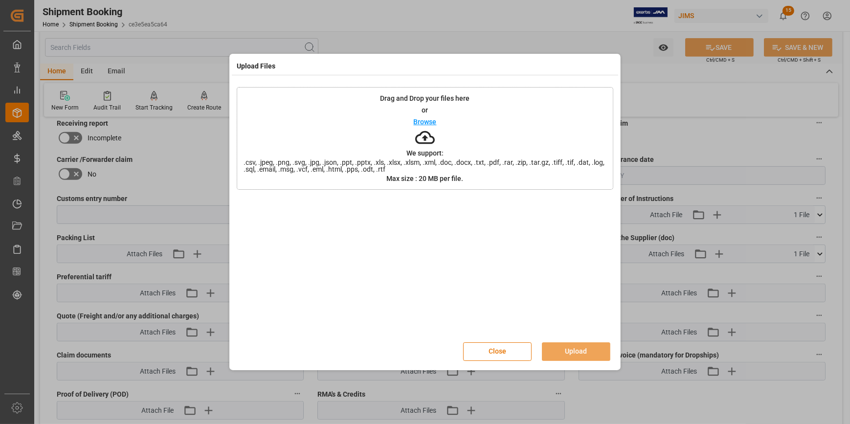
click at [419, 120] on p "Browse" at bounding box center [425, 121] width 23 height 7
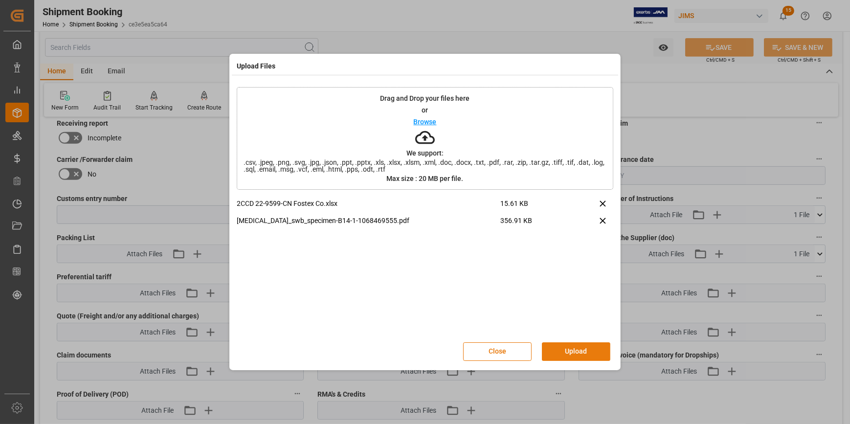
click at [581, 346] on button "Upload" at bounding box center [576, 351] width 68 height 19
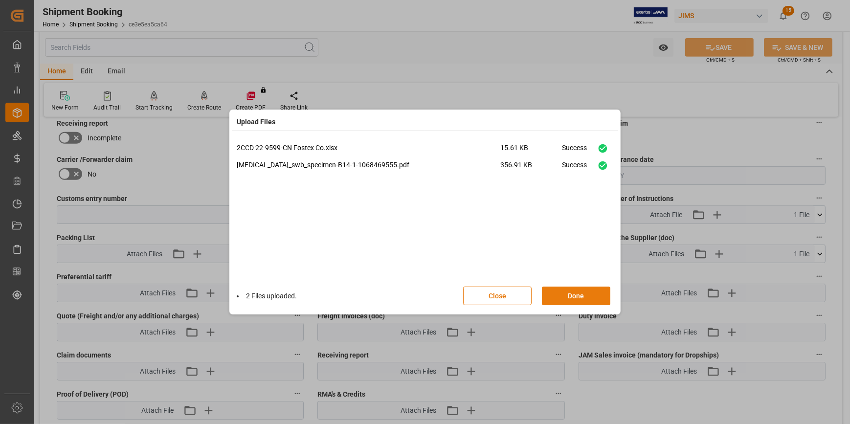
click at [577, 298] on button "Done" at bounding box center [576, 296] width 68 height 19
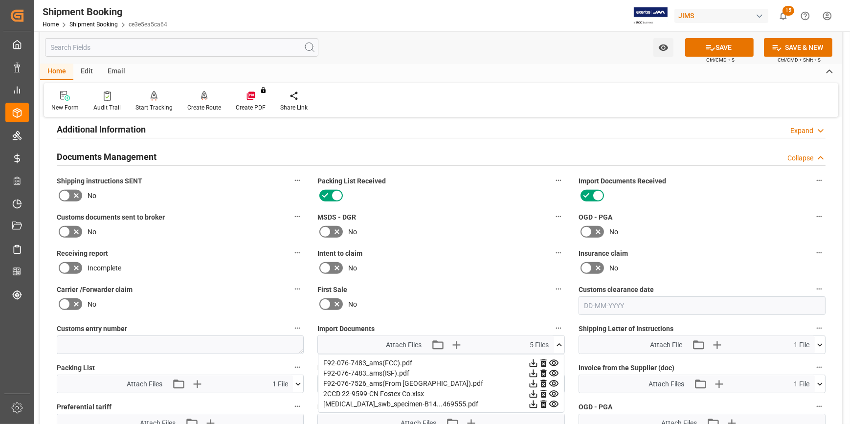
scroll to position [445, 0]
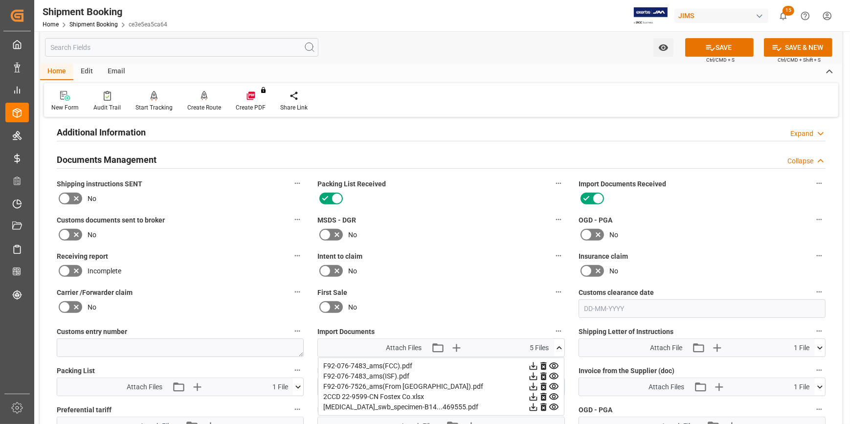
click at [72, 235] on icon at bounding box center [76, 235] width 12 height 12
click at [0, 0] on input "checkbox" at bounding box center [0, 0] width 0 height 0
click at [708, 46] on icon at bounding box center [710, 48] width 9 height 6
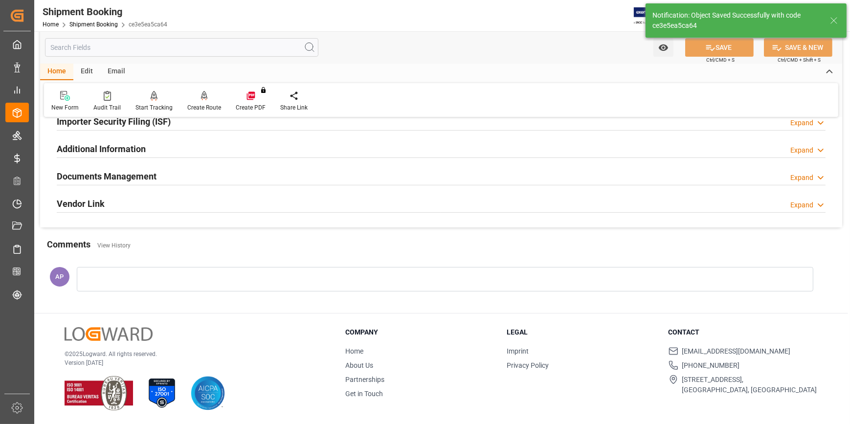
scroll to position [309, 0]
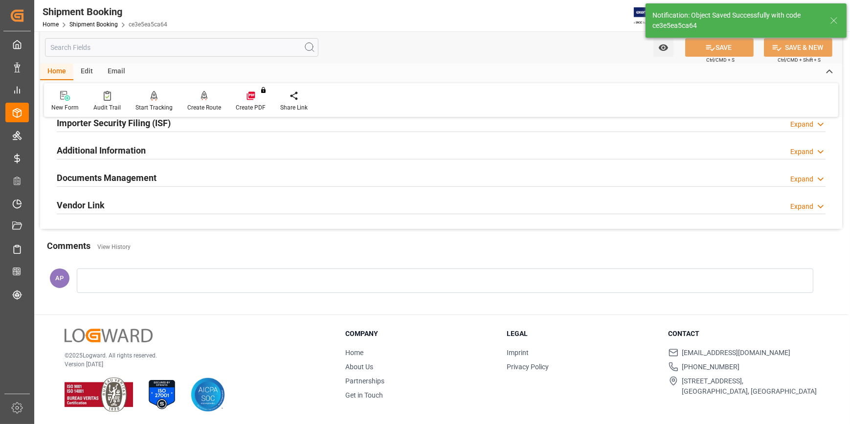
click at [283, 176] on div "Documents Management Expand" at bounding box center [441, 177] width 769 height 19
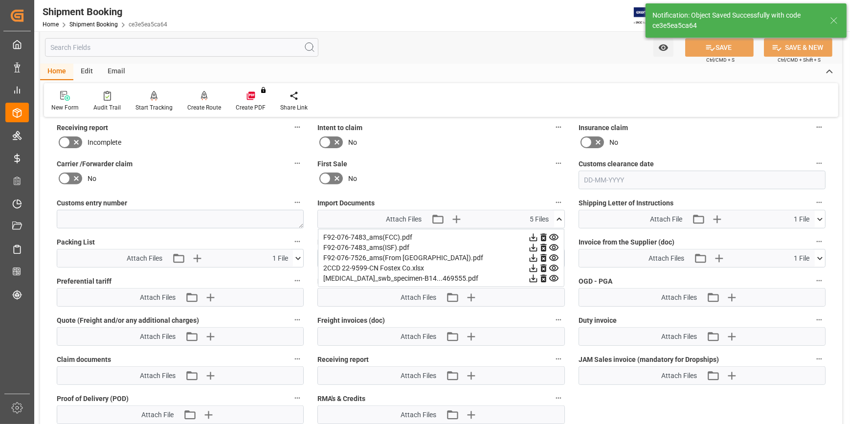
scroll to position [505, 0]
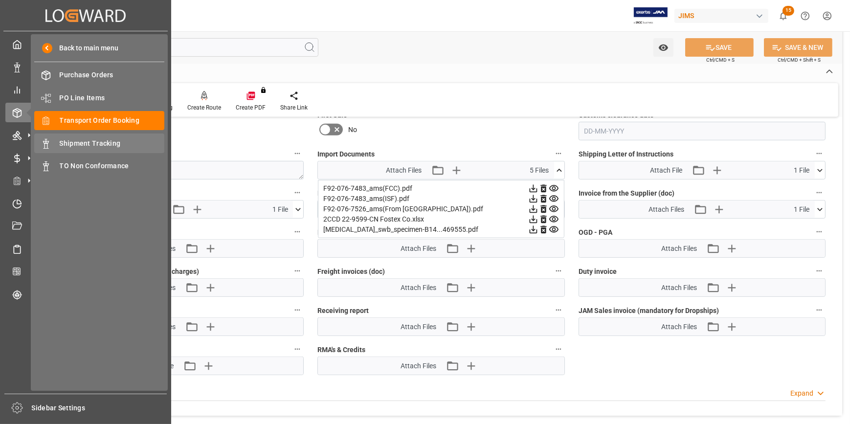
click at [103, 138] on div "Shipment Tracking Shipment Tracking" at bounding box center [99, 142] width 130 height 19
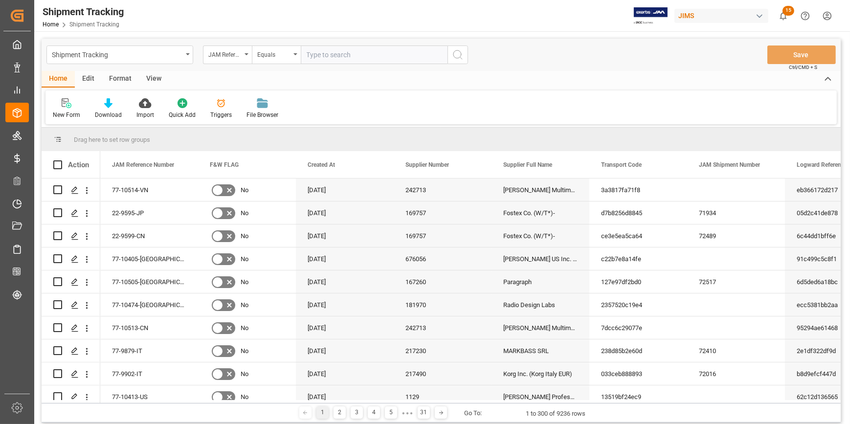
click at [328, 58] on input "text" at bounding box center [374, 54] width 147 height 19
type input "22-9734-CN"
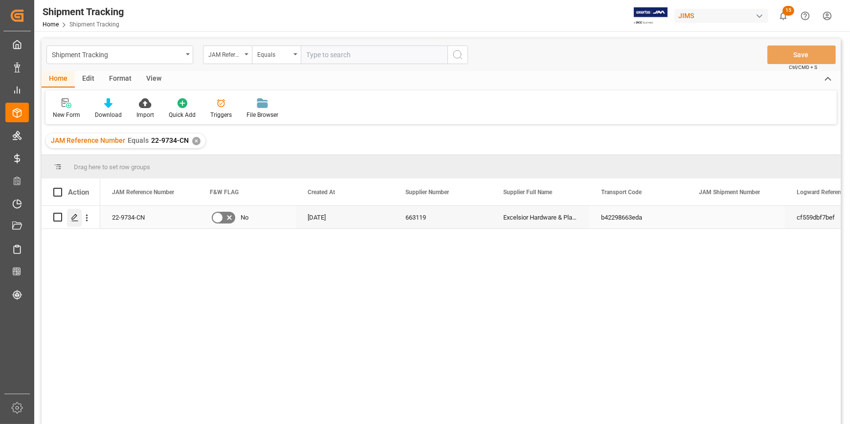
click at [78, 217] on icon "Press SPACE to select this row." at bounding box center [75, 218] width 8 height 8
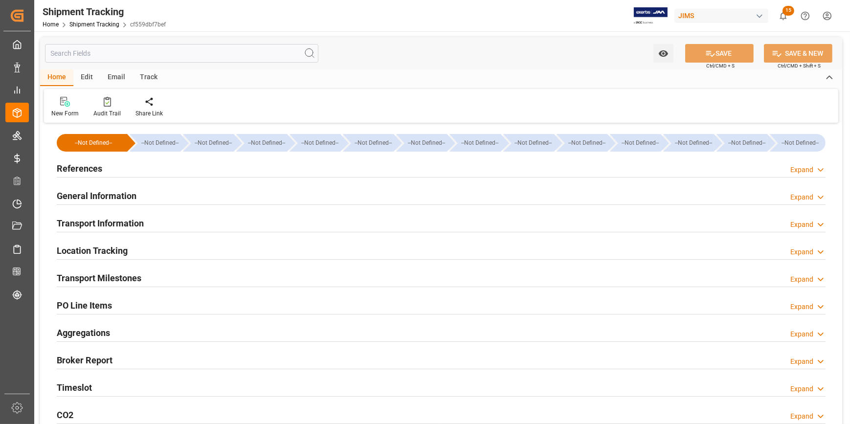
type input "OOCL"
type input "Orient Overseas Container Line Ltd"
type input "9367190"
type input "8157.79"
type input "20-06-2025"
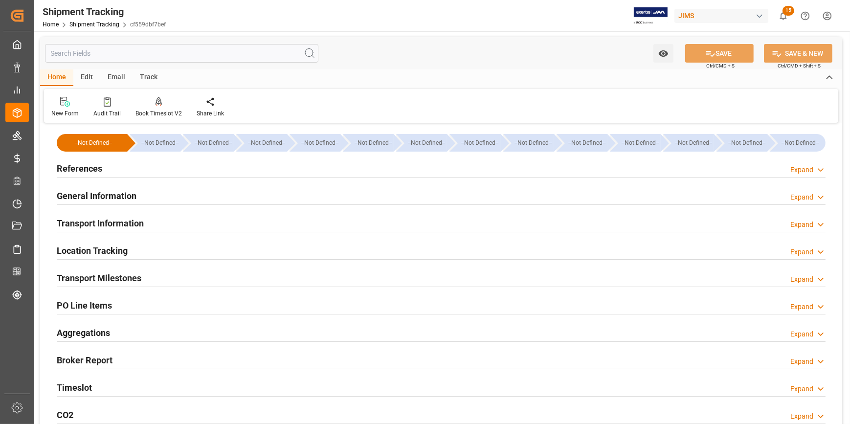
click at [186, 169] on div "References Expand" at bounding box center [441, 167] width 769 height 19
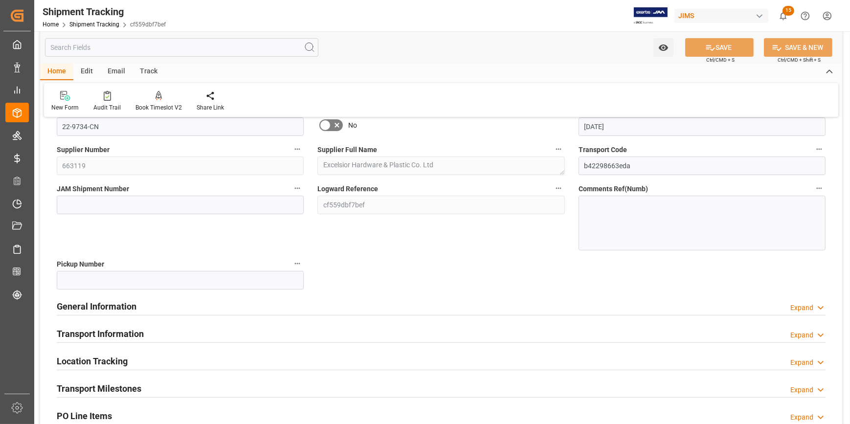
scroll to position [89, 0]
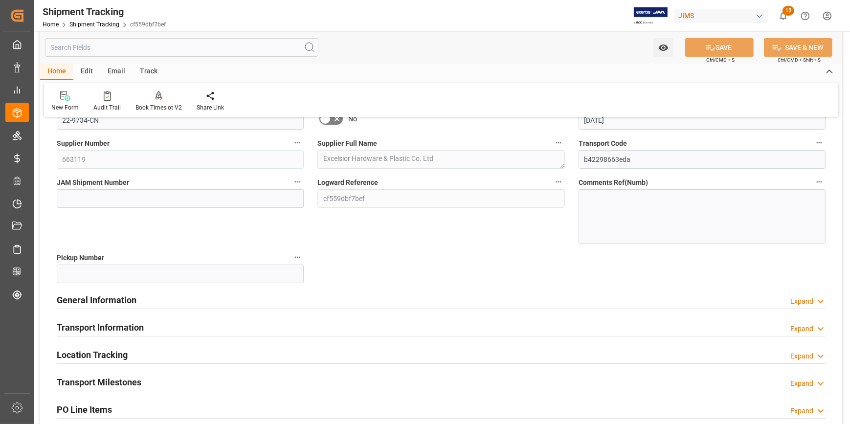
click at [235, 299] on div "General Information Expand" at bounding box center [441, 299] width 769 height 19
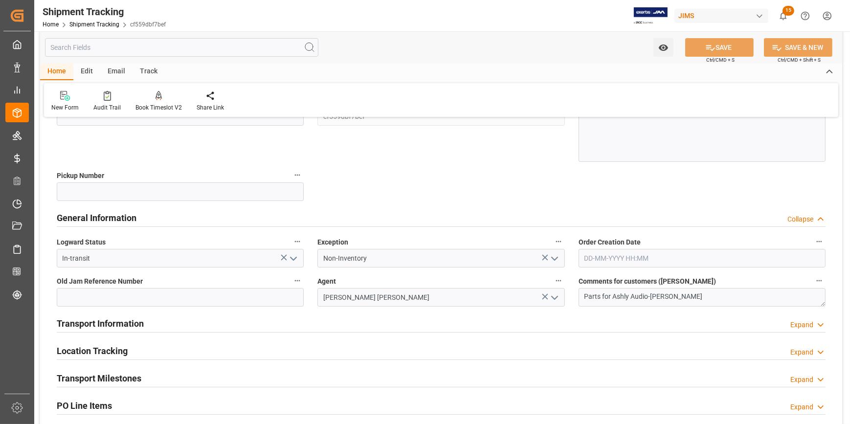
scroll to position [178, 0]
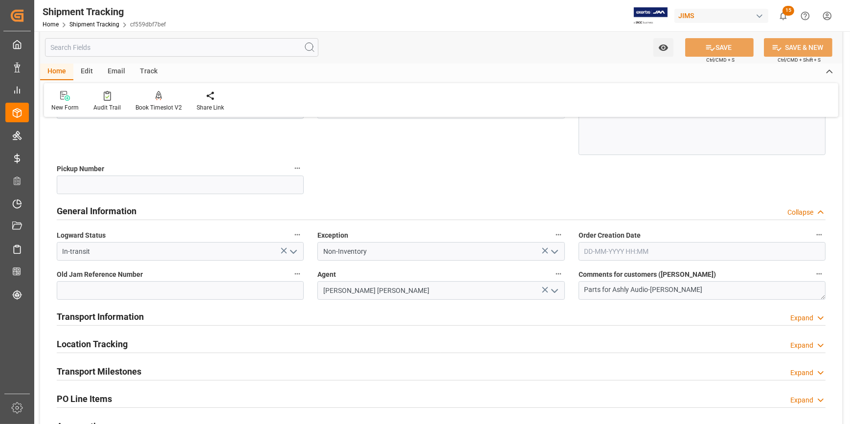
click at [250, 317] on div "Transport Information Expand" at bounding box center [441, 316] width 769 height 19
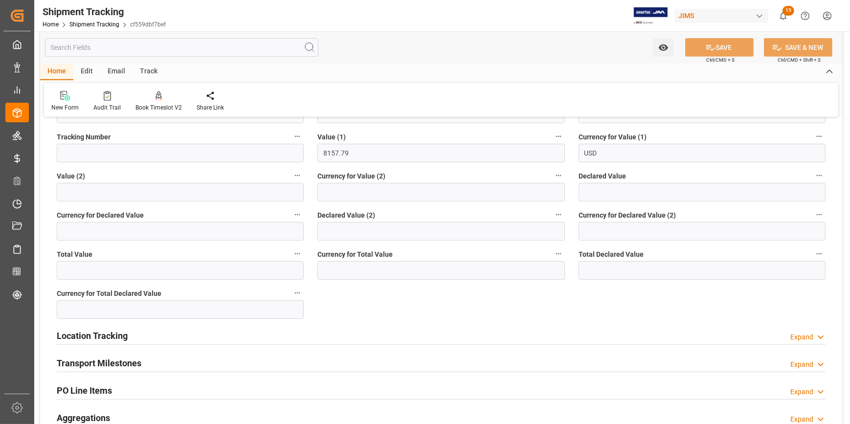
scroll to position [578, 0]
click at [194, 342] on div "Location Tracking Expand" at bounding box center [441, 334] width 769 height 19
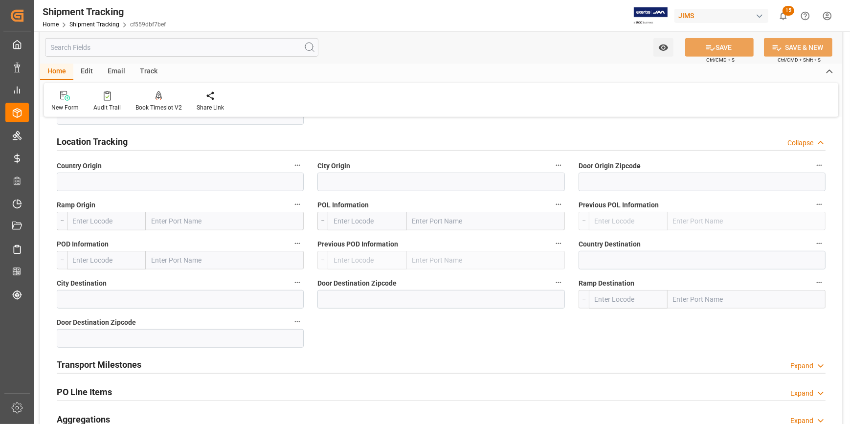
scroll to position [756, 0]
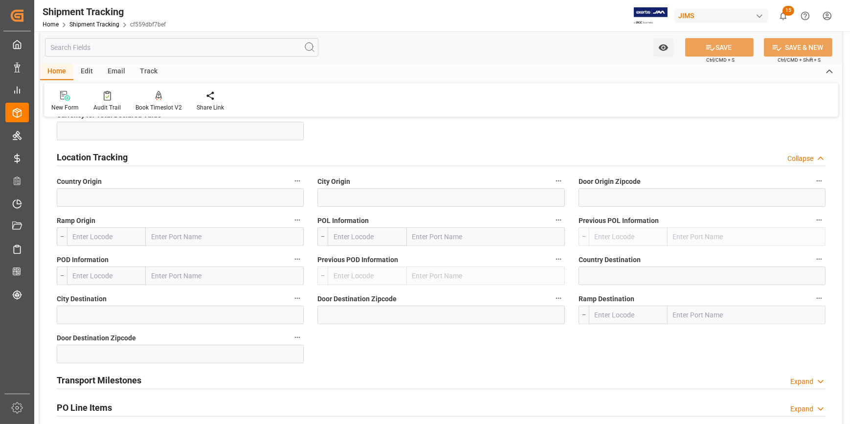
click at [160, 157] on div "Location Tracking Collapse" at bounding box center [441, 156] width 769 height 19
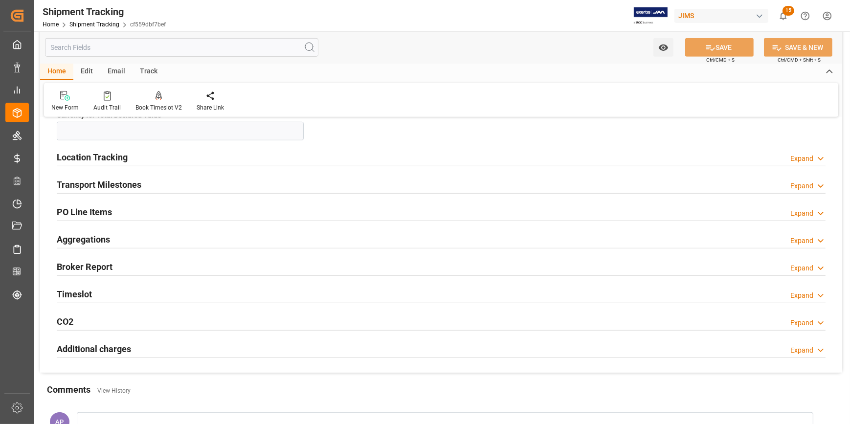
click at [176, 184] on div "Transport Milestones Expand" at bounding box center [441, 184] width 769 height 19
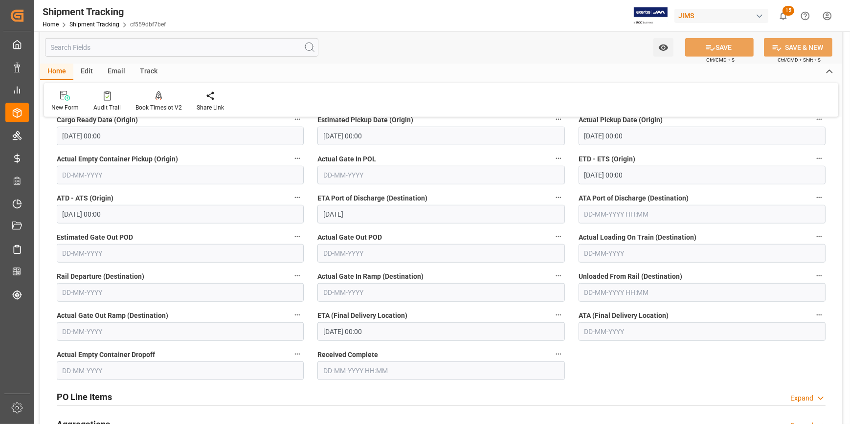
scroll to position [889, 0]
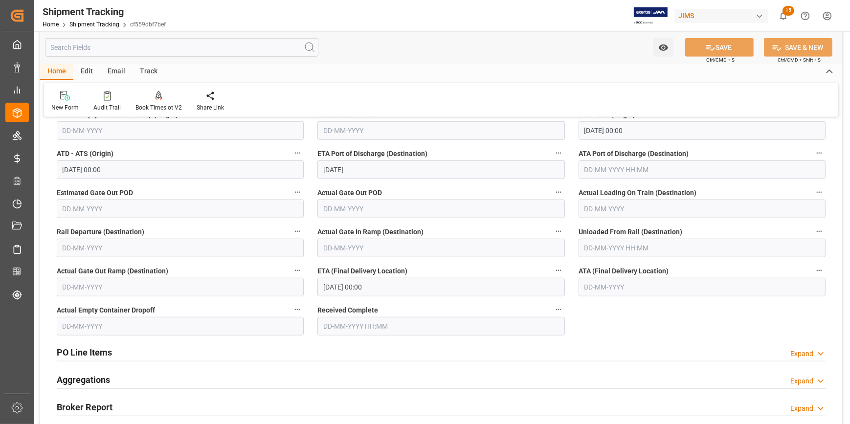
click at [369, 287] on input "11-08-2025 00:00" at bounding box center [440, 287] width 247 height 19
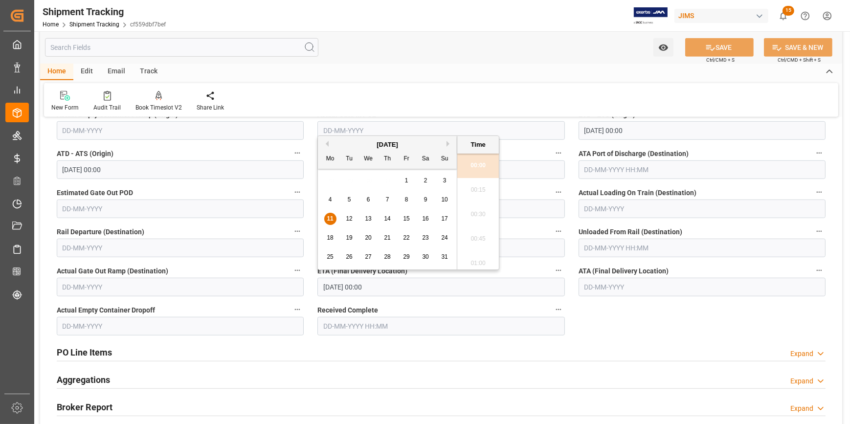
click at [349, 218] on span "12" at bounding box center [349, 218] width 6 height 7
type input "12-08-2025 00:00"
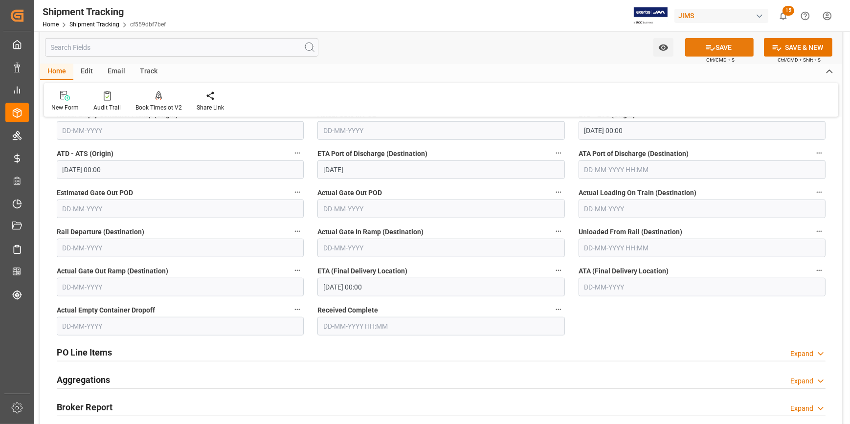
click at [724, 45] on button "SAVE" at bounding box center [719, 47] width 68 height 19
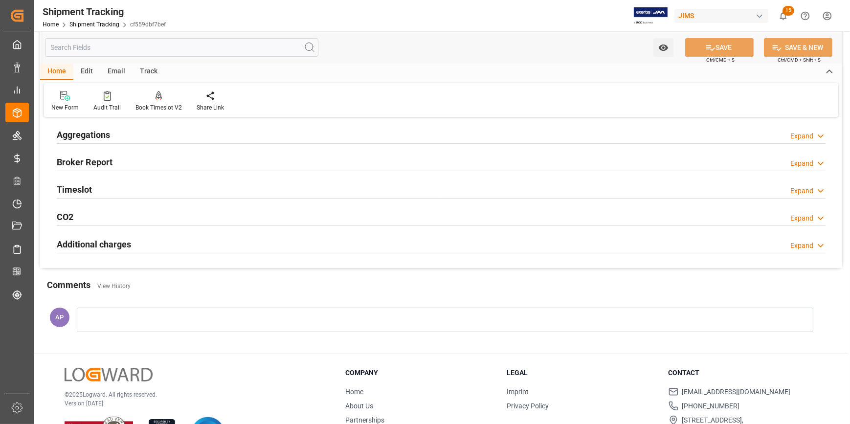
scroll to position [182, 0]
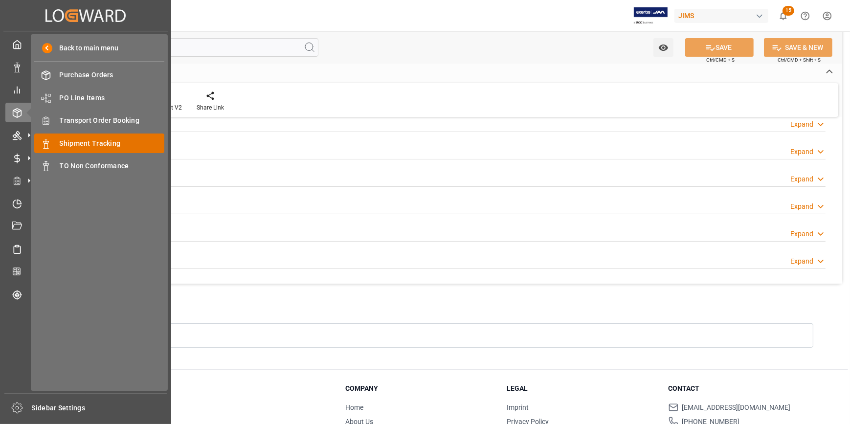
click at [92, 141] on span "Shipment Tracking" at bounding box center [112, 143] width 105 height 10
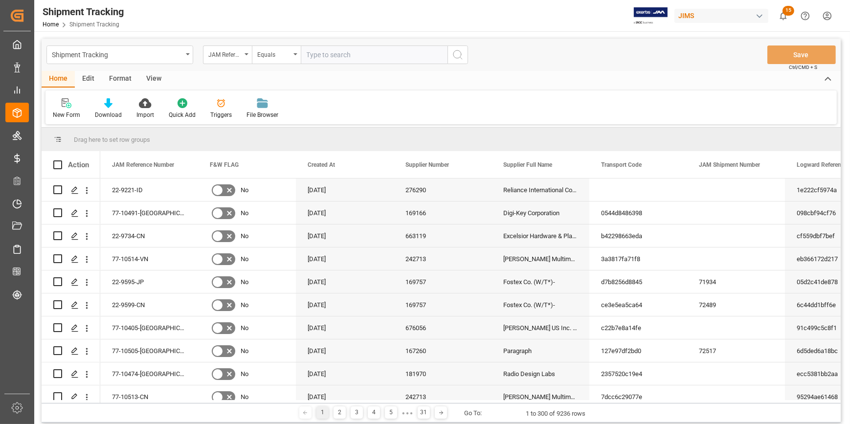
click at [323, 54] on input "text" at bounding box center [374, 54] width 147 height 19
type input "22-9734-CN"
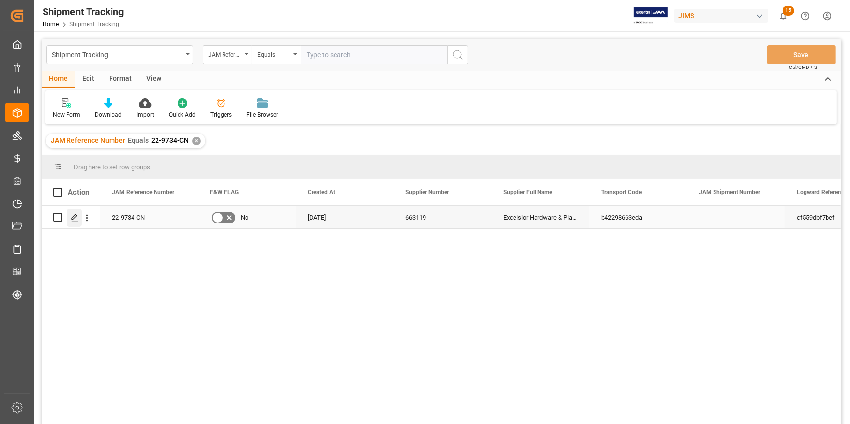
click at [77, 217] on icon "Press SPACE to select this row." at bounding box center [75, 218] width 8 height 8
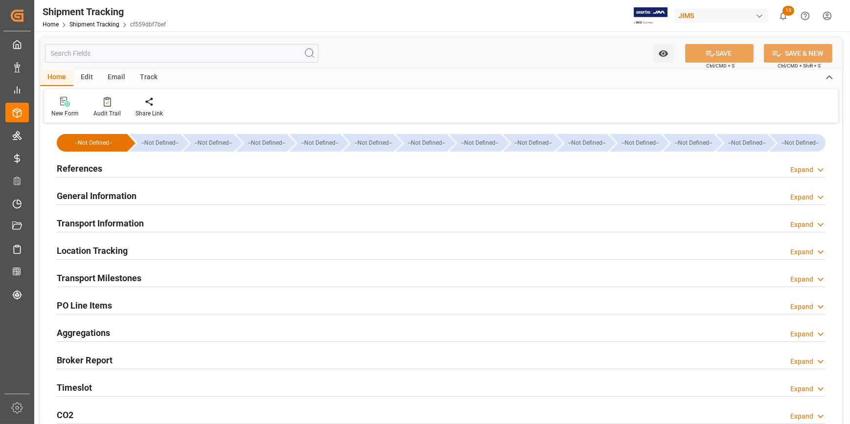
type input "25-06-2025 00:00"
type input "28-06-2025 00:00"
type input "27-06-2025 00:00"
type input "07-07-2025 00:00"
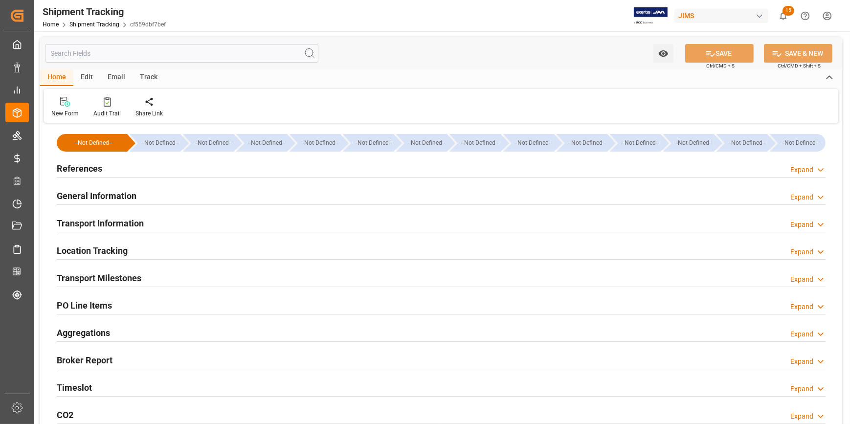
type input "23-07-2025"
type input "12-08-2025 00:00"
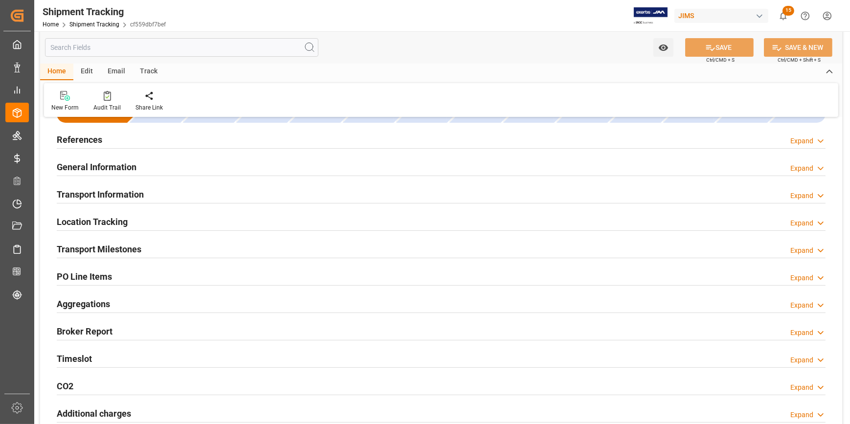
scroll to position [44, 0]
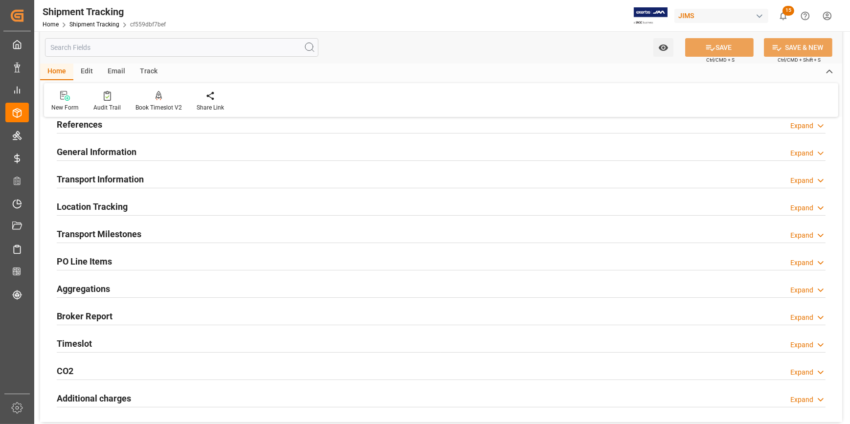
click at [218, 236] on div "Transport Milestones Expand" at bounding box center [441, 233] width 769 height 19
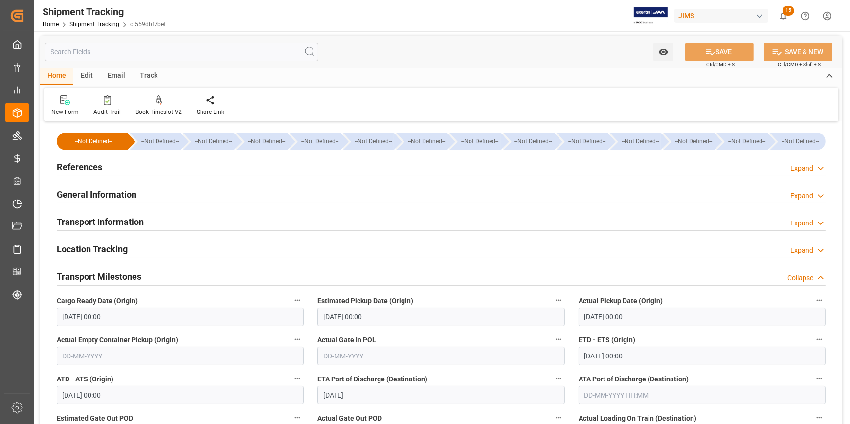
scroll to position [0, 0]
